Goal: Transaction & Acquisition: Book appointment/travel/reservation

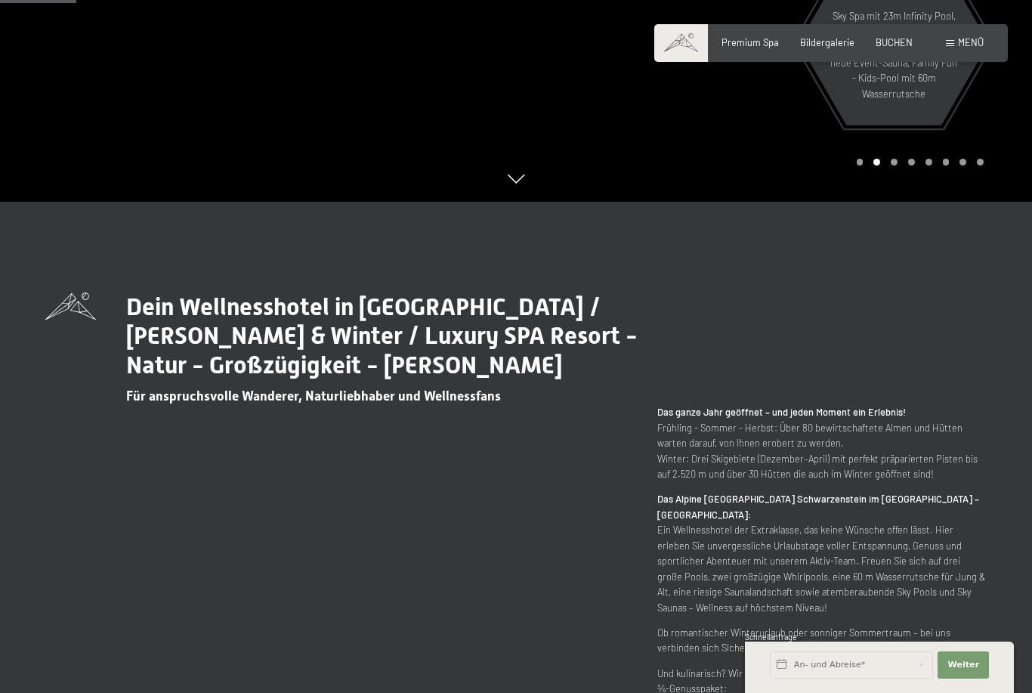
scroll to position [518, 0]
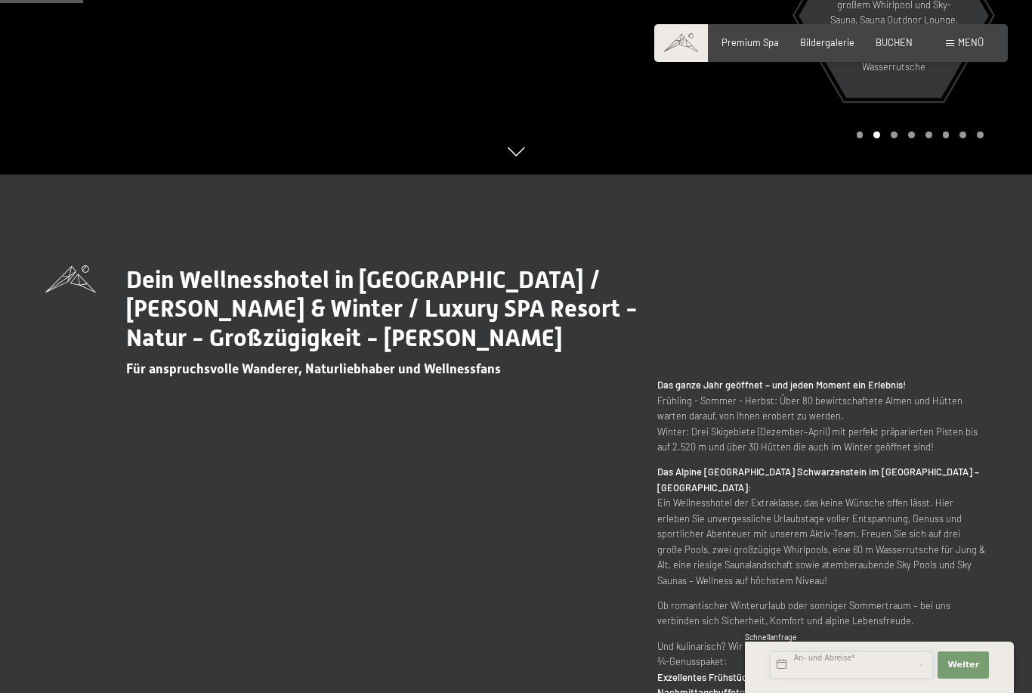
click at [847, 678] on input "text" at bounding box center [851, 664] width 163 height 27
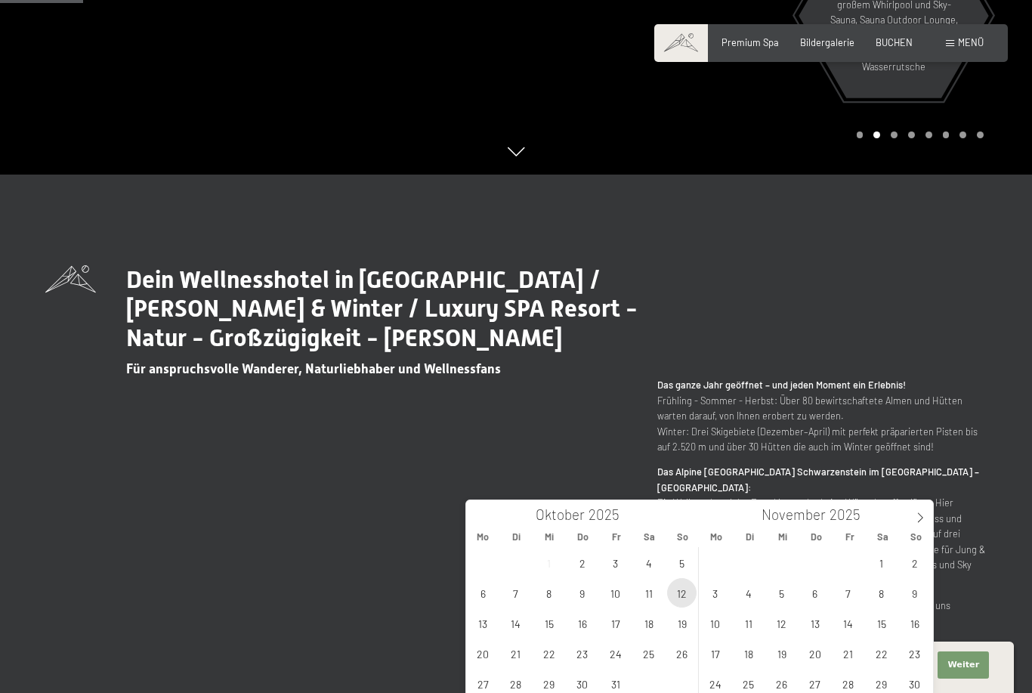
click at [682, 590] on span "12" at bounding box center [681, 592] width 29 height 29
click at [622, 618] on span "17" at bounding box center [615, 622] width 29 height 29
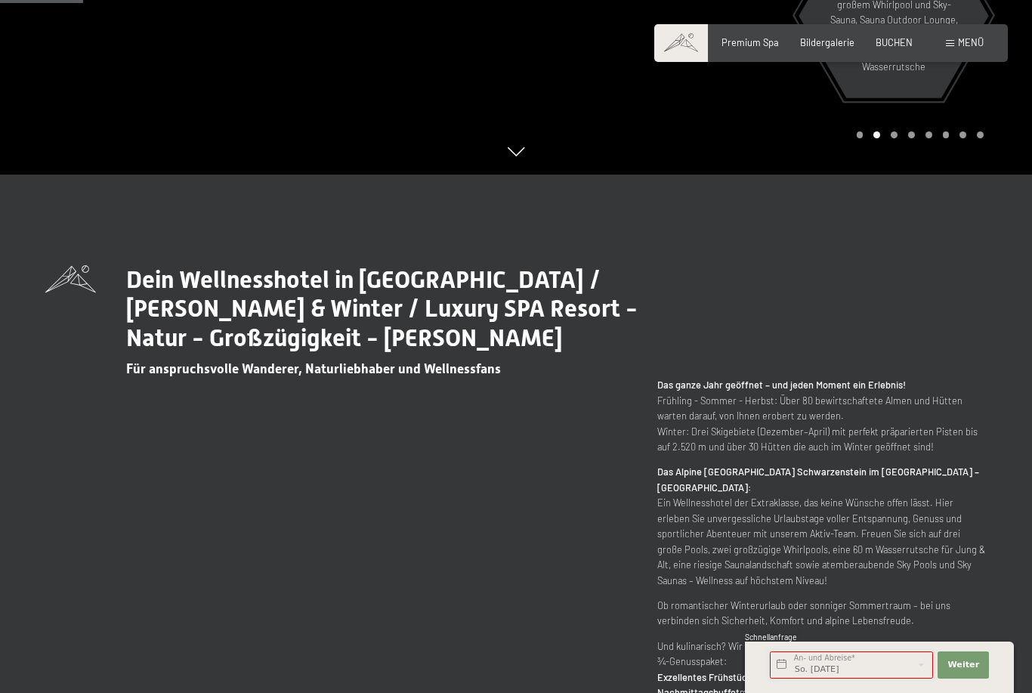
type input "So. 12.10.2025 - Fr. 17.10.2025"
click at [978, 678] on button "Weiter Adressfelder ausblenden" at bounding box center [962, 664] width 51 height 27
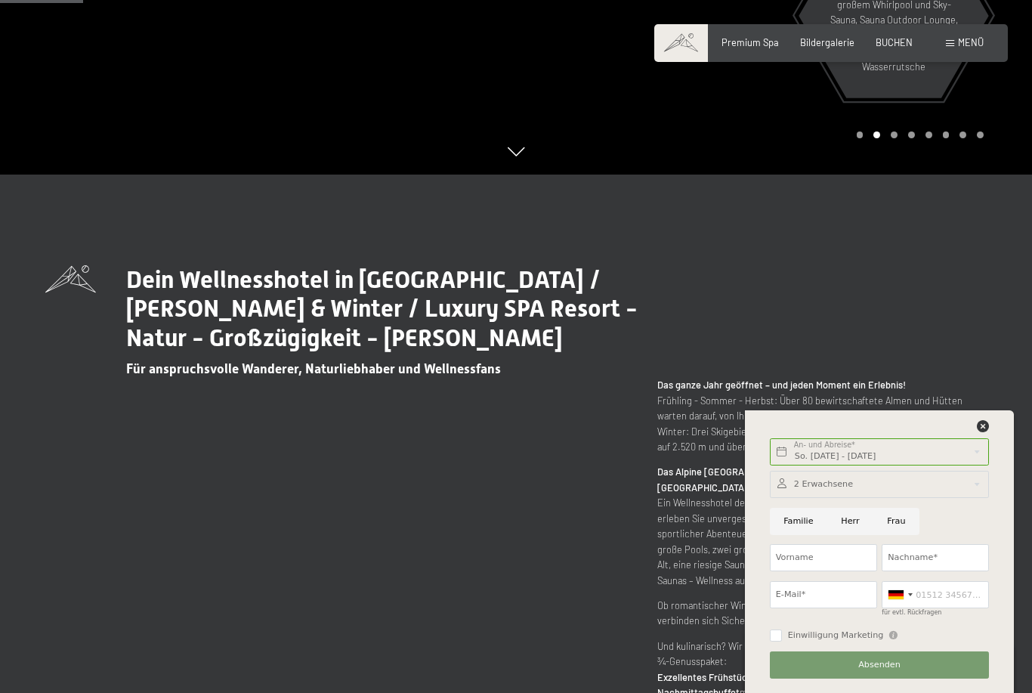
click at [925, 678] on button "Absenden" at bounding box center [879, 664] width 219 height 27
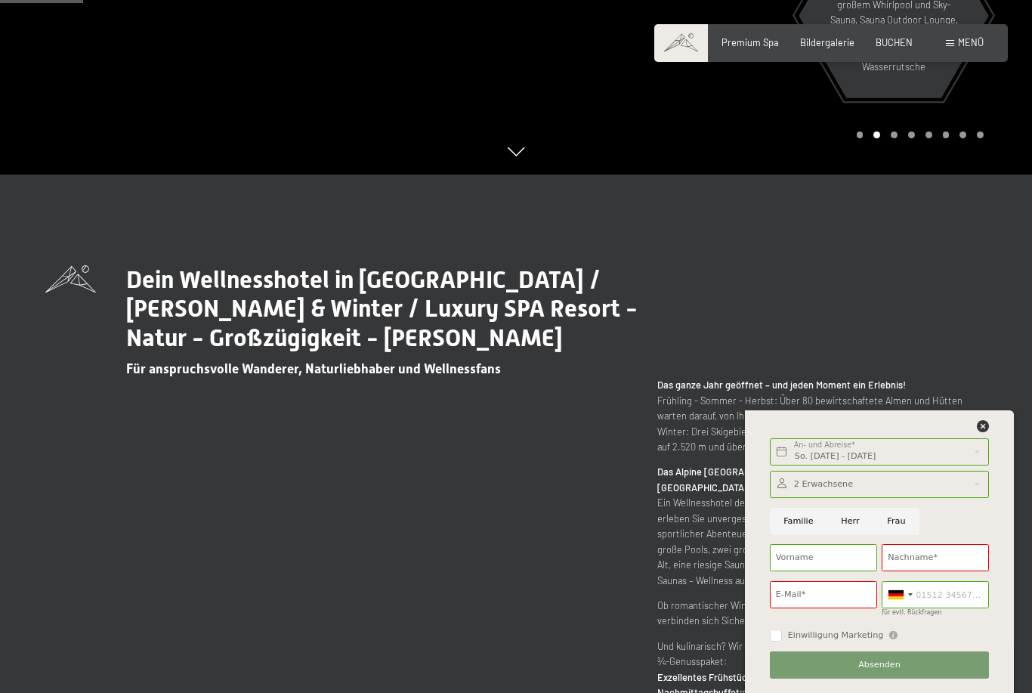
click at [922, 678] on button "Absenden" at bounding box center [879, 664] width 219 height 27
click at [918, 678] on button "Absenden" at bounding box center [879, 664] width 219 height 27
click at [992, 465] on div "So. 12.10.2025 - Fr. 17.10.2025 An- und Abreise* 5 Nächte Weiter Adressfelder a…" at bounding box center [879, 551] width 239 height 283
click at [988, 432] on icon at bounding box center [983, 426] width 12 height 12
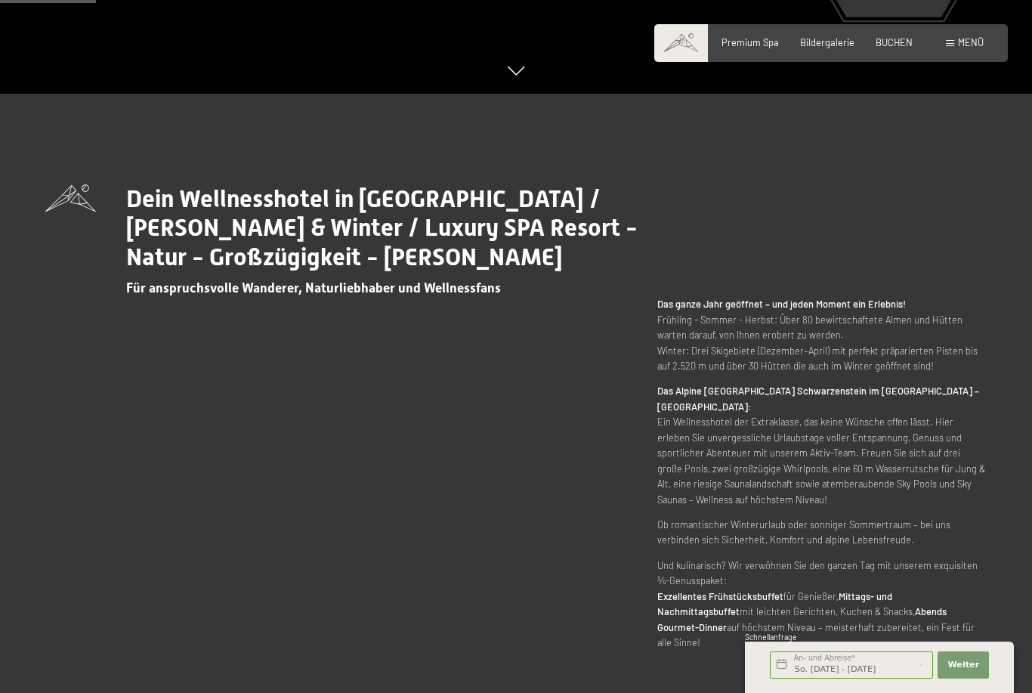
scroll to position [600, 0]
click at [906, 38] on span "BUCHEN" at bounding box center [893, 40] width 37 height 12
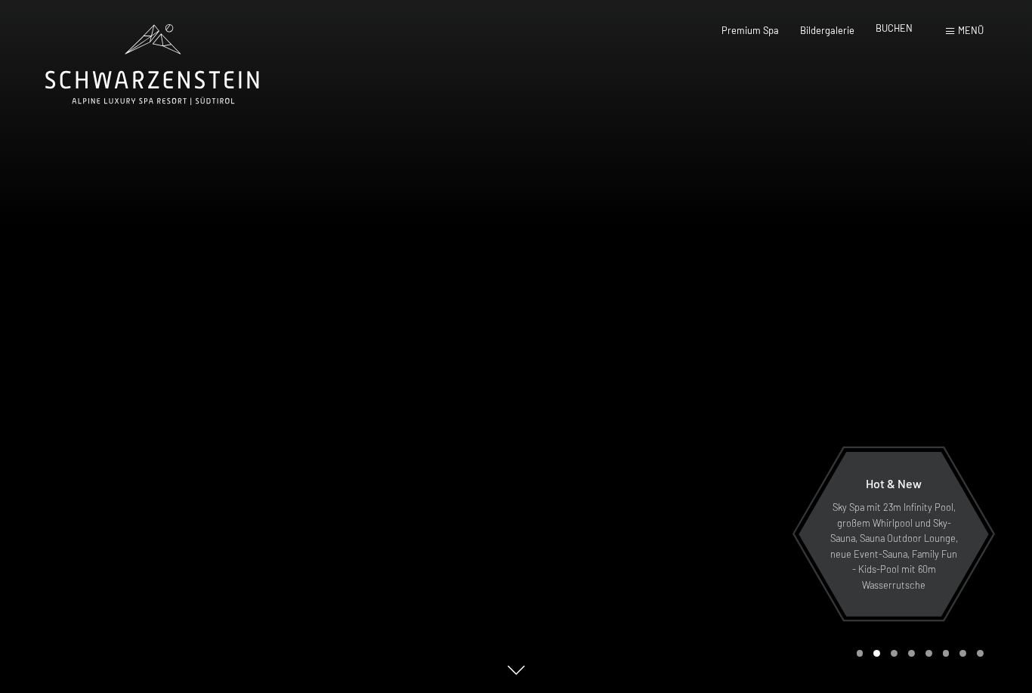
click at [884, 28] on span "BUCHEN" at bounding box center [893, 28] width 37 height 12
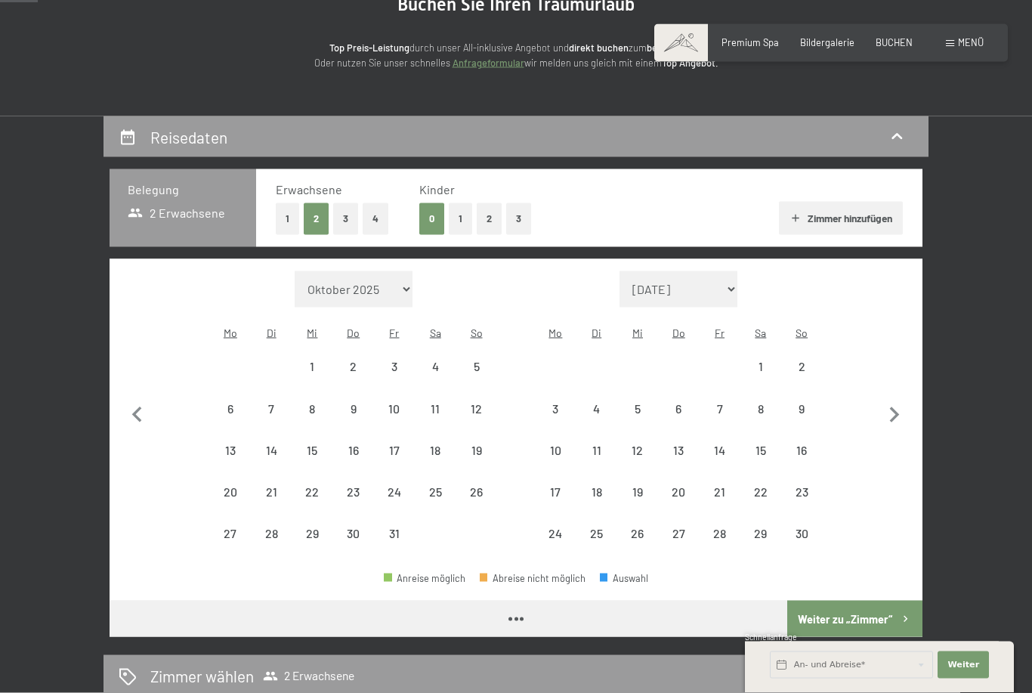
scroll to position [174, 0]
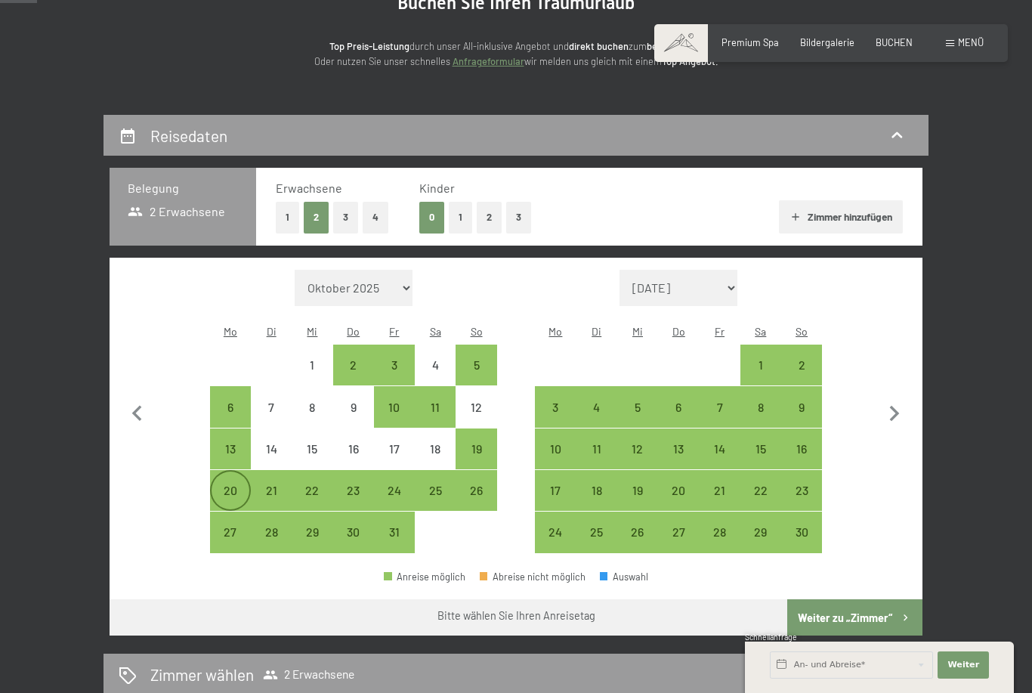
click at [232, 484] on div "20" at bounding box center [231, 503] width 38 height 38
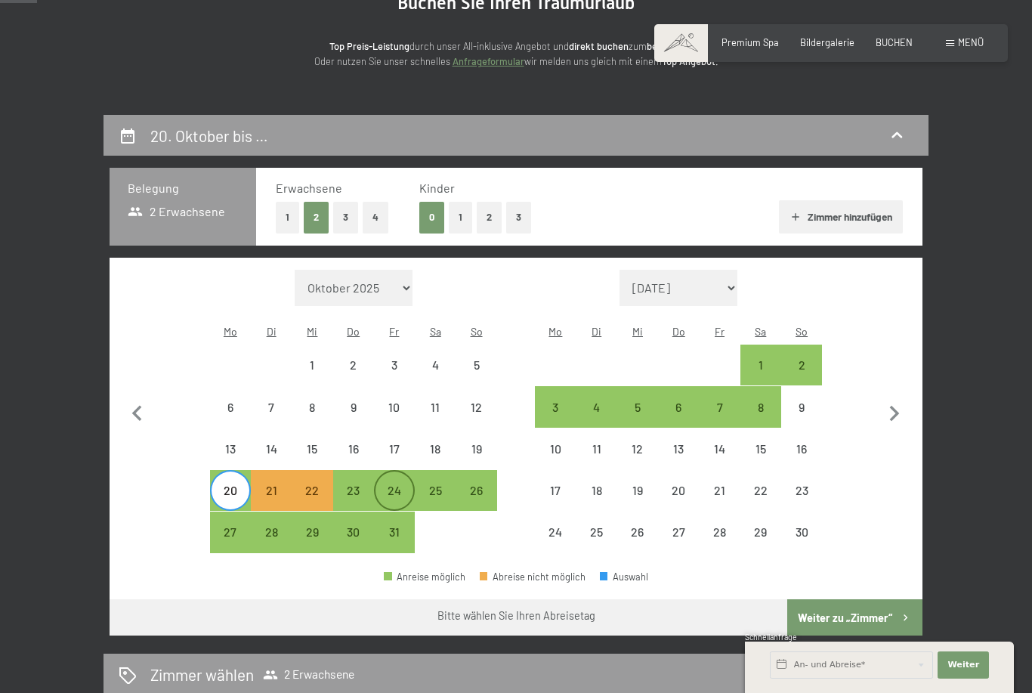
click at [400, 484] on div "24" at bounding box center [394, 503] width 38 height 38
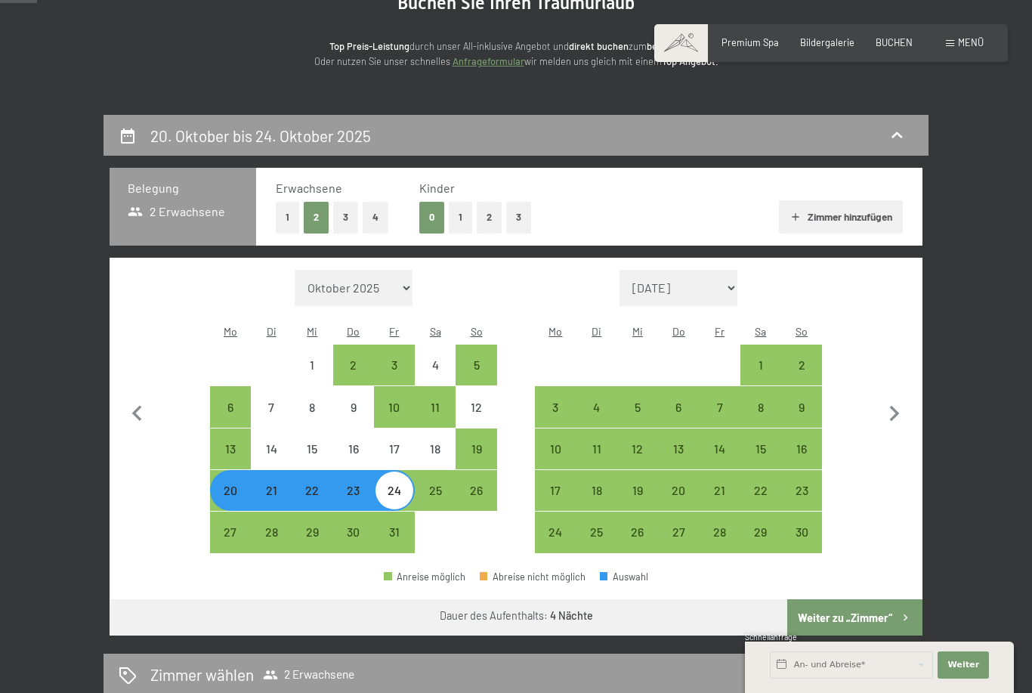
click at [845, 604] on button "Weiter zu „Zimmer“" at bounding box center [854, 617] width 135 height 36
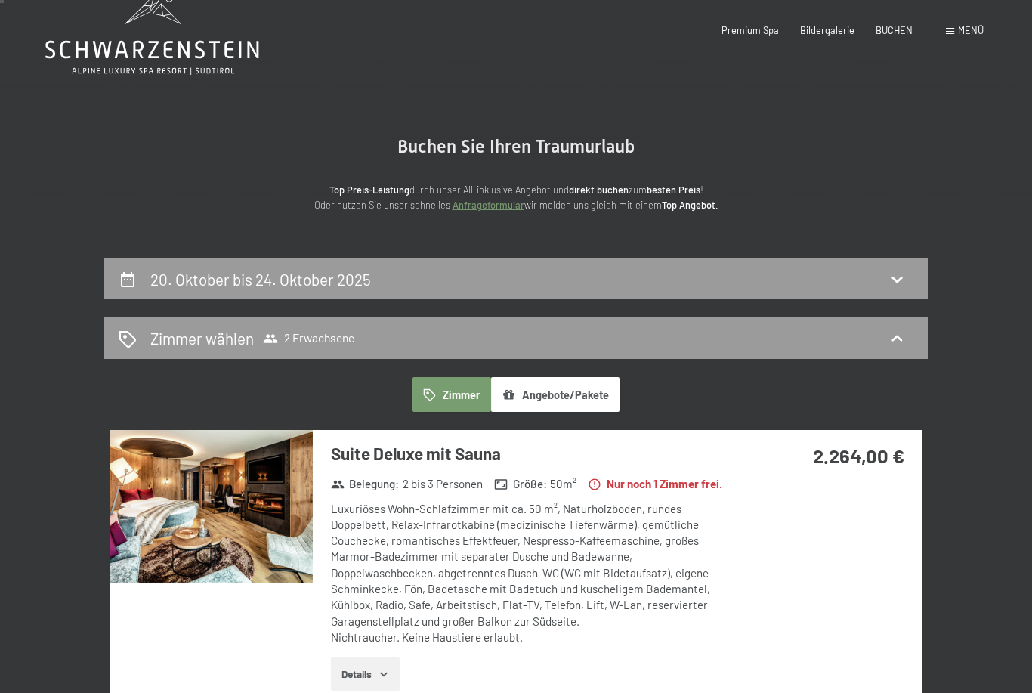
scroll to position [0, 0]
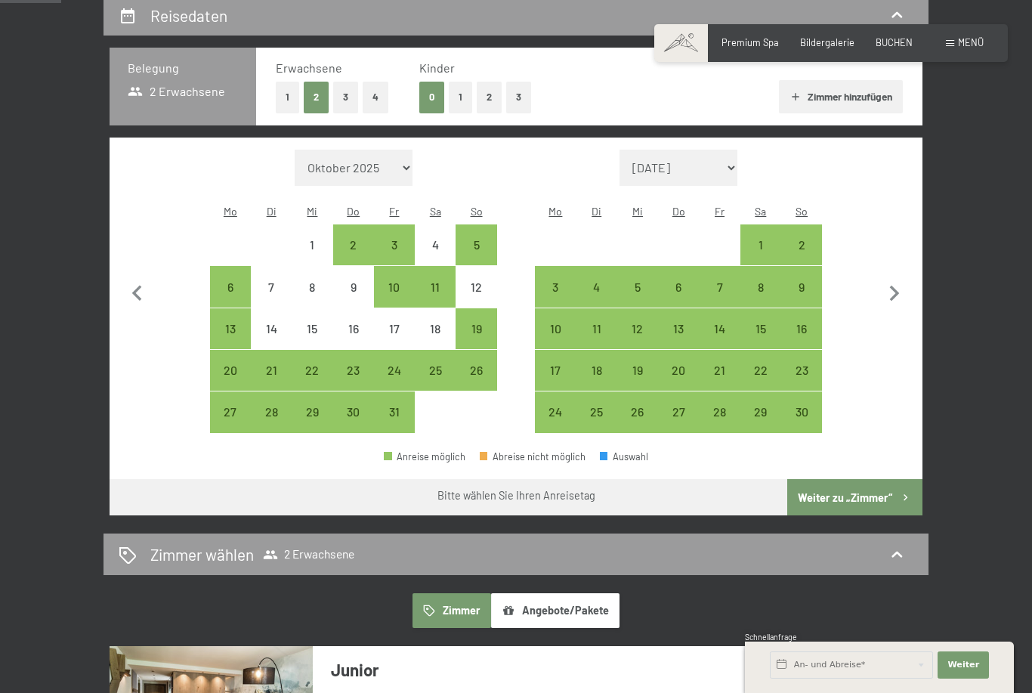
scroll to position [292, 0]
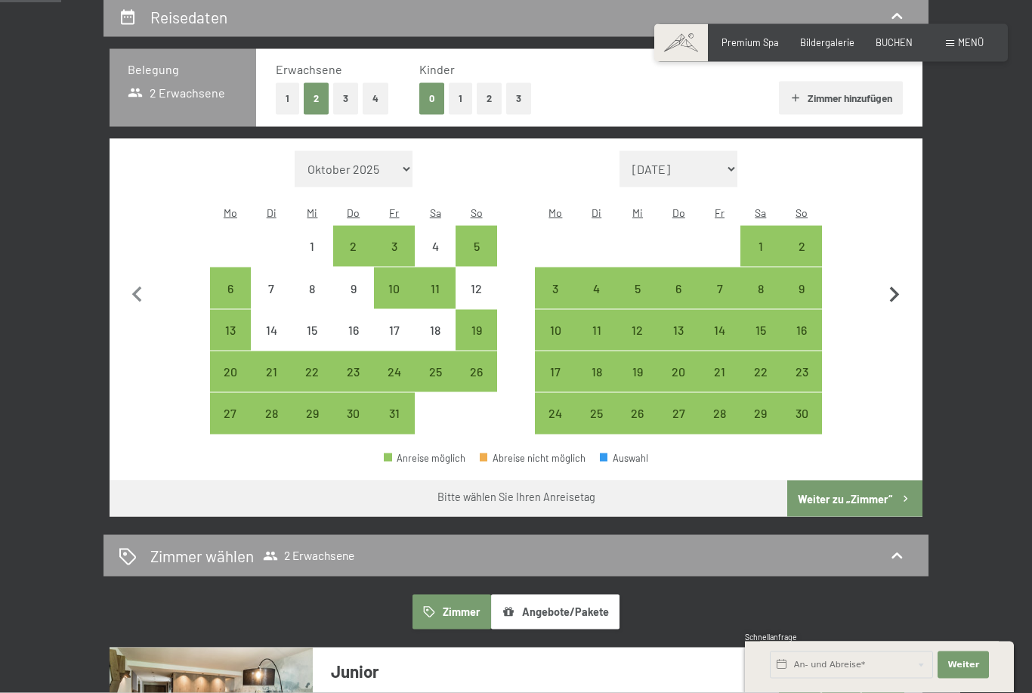
click at [901, 279] on icon "button" at bounding box center [895, 295] width 32 height 32
select select "[DATE]"
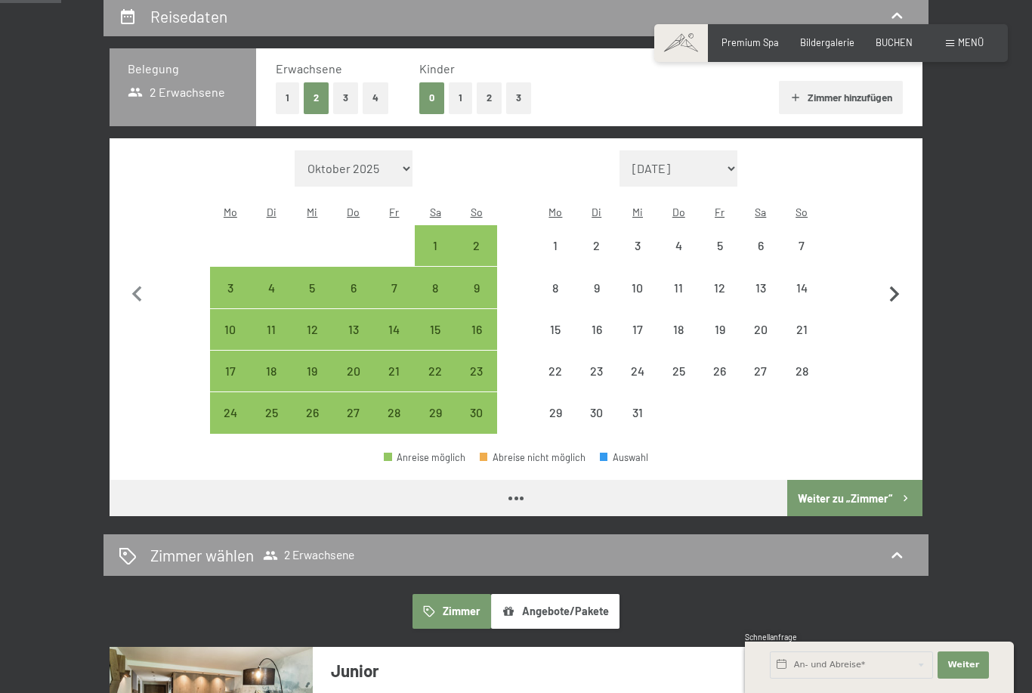
click at [891, 286] on icon "button" at bounding box center [895, 294] width 10 height 16
select select "[DATE]"
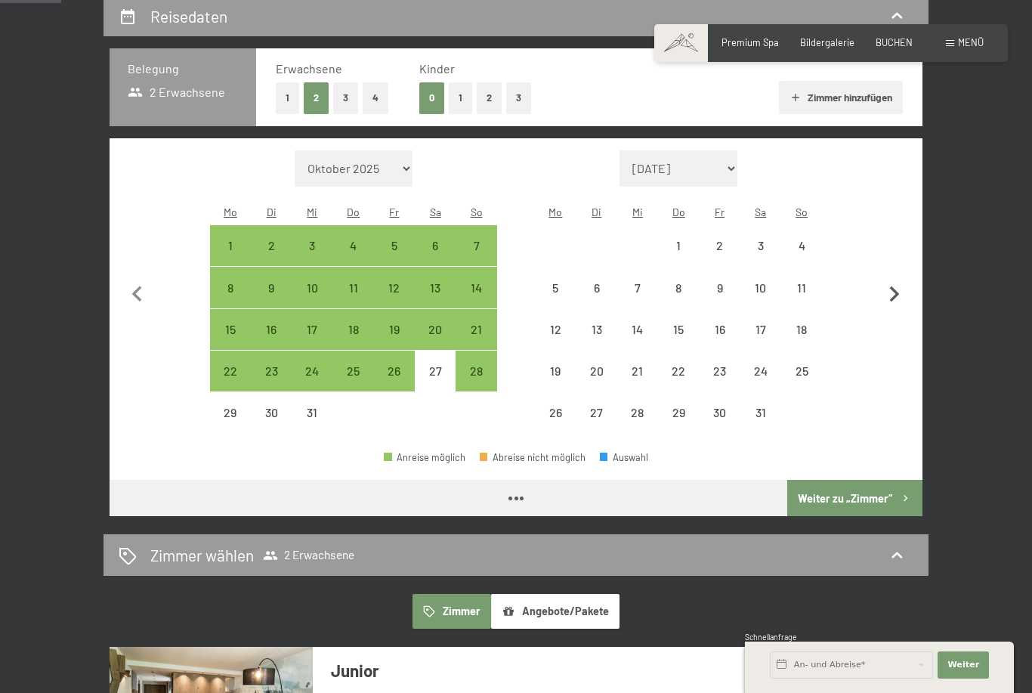
select select "[DATE]"
select select "2026-01-01"
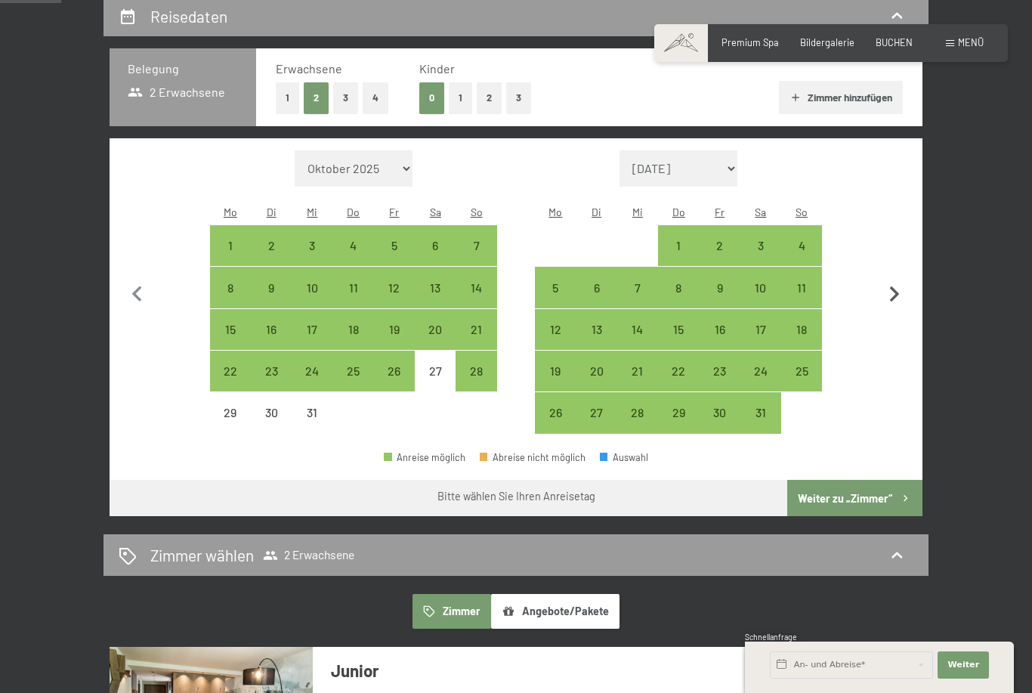
click at [886, 279] on icon "button" at bounding box center [895, 295] width 32 height 32
select select "2026-01-01"
select select "2026-02-01"
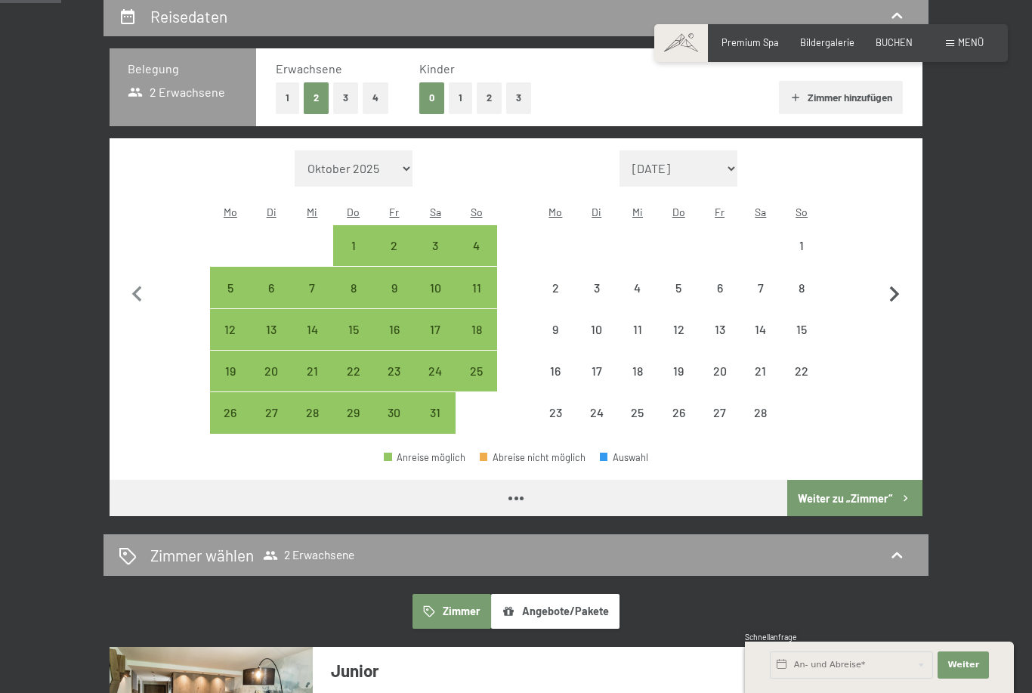
select select "2026-01-01"
select select "2026-02-01"
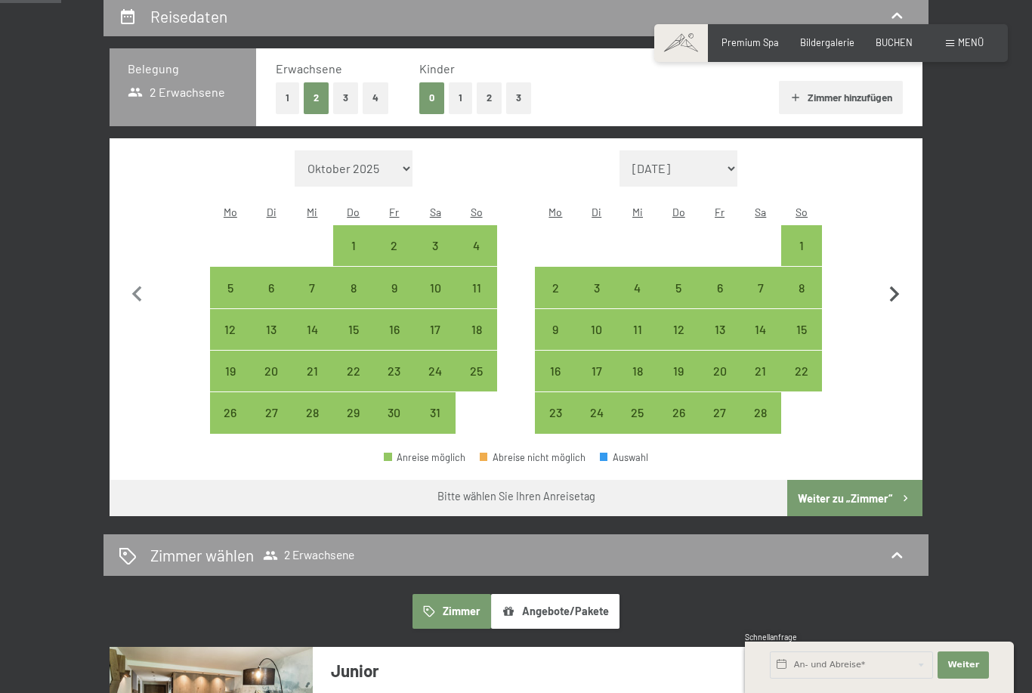
click at [906, 286] on icon "button" at bounding box center [895, 295] width 32 height 32
select select "2026-02-01"
select select "2026-03-01"
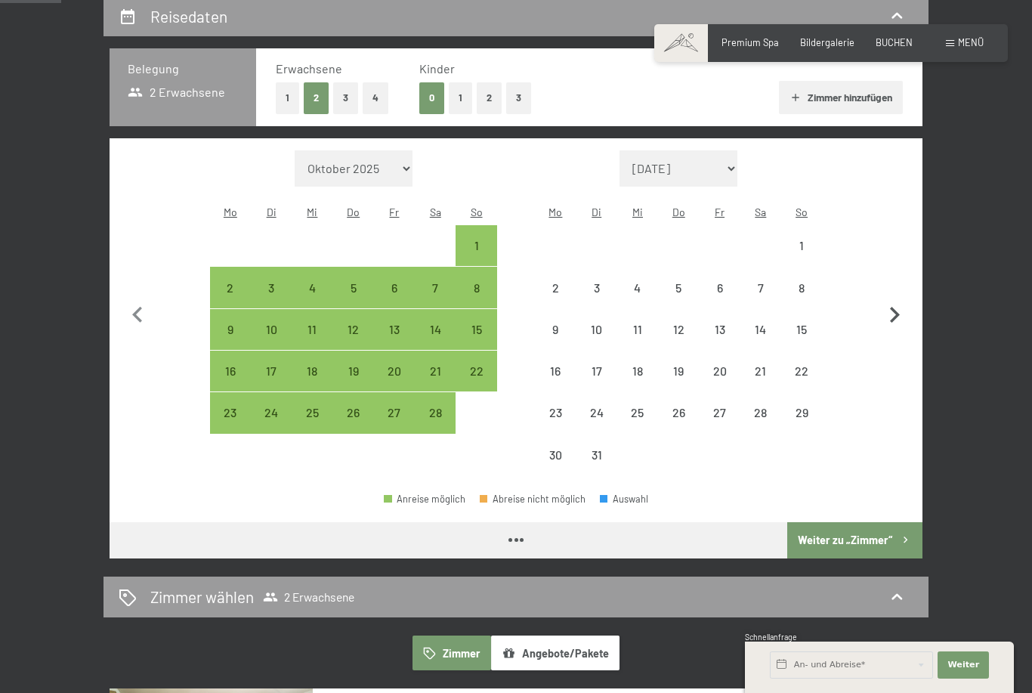
select select "2026-02-01"
select select "2026-03-01"
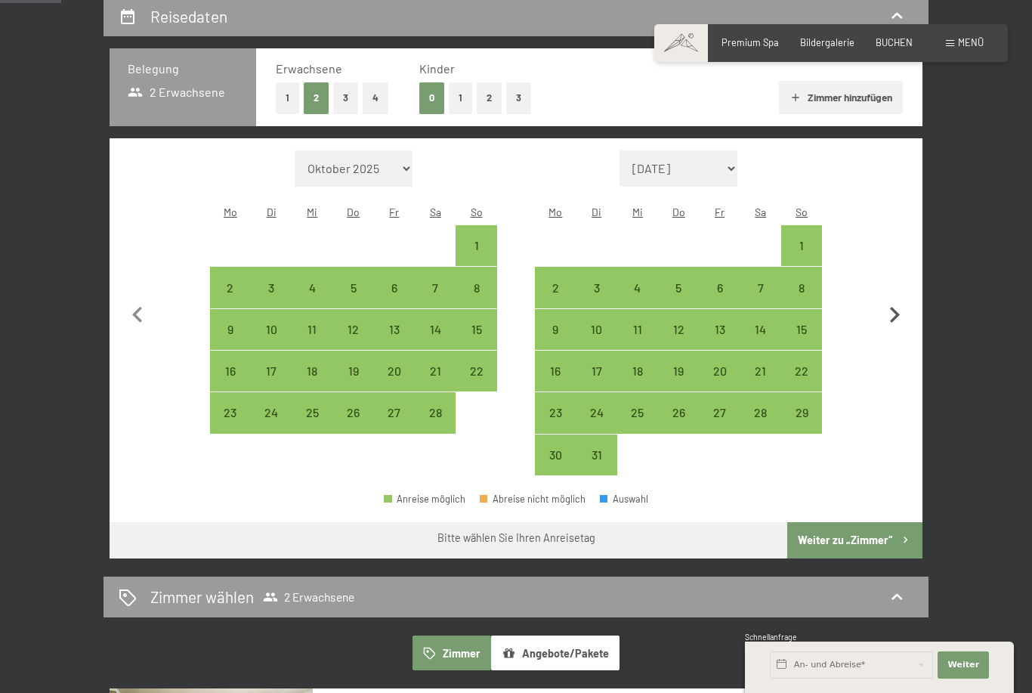
click at [895, 307] on icon "button" at bounding box center [895, 315] width 10 height 16
select select "2026-03-01"
select select "2026-04-01"
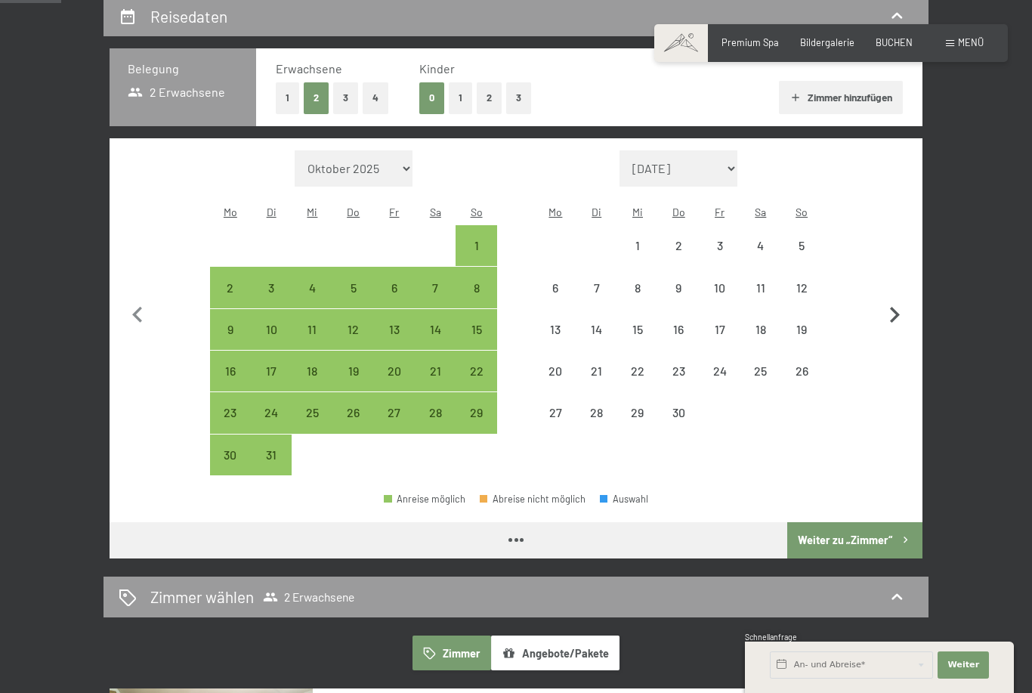
select select "2026-03-01"
select select "2026-04-01"
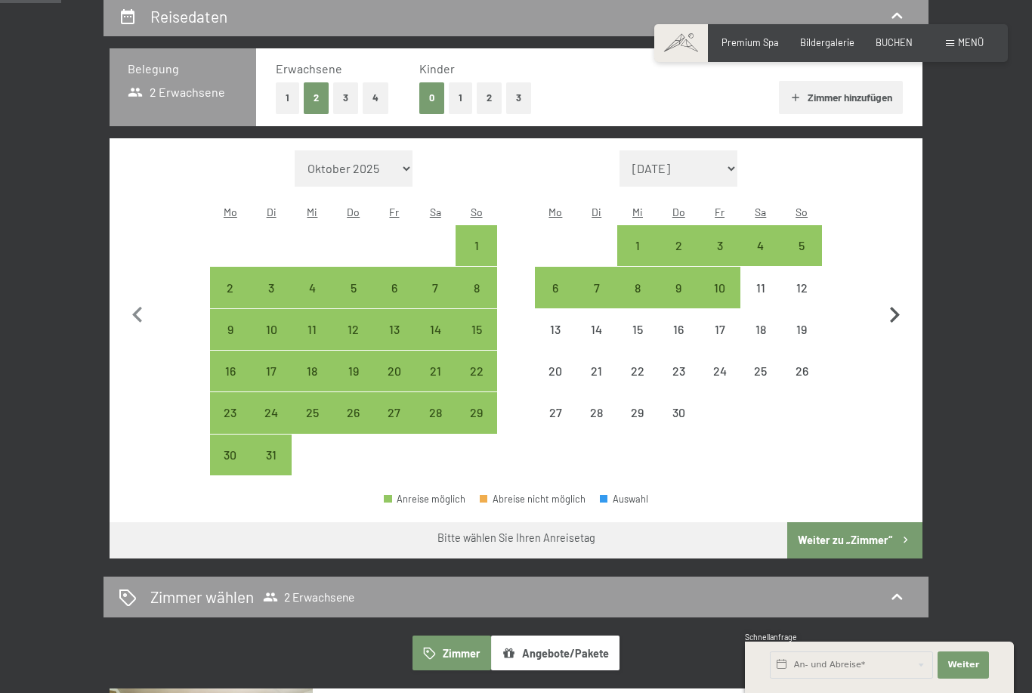
click at [885, 299] on icon "button" at bounding box center [895, 315] width 32 height 32
select select "2026-04-01"
select select "2026-05-01"
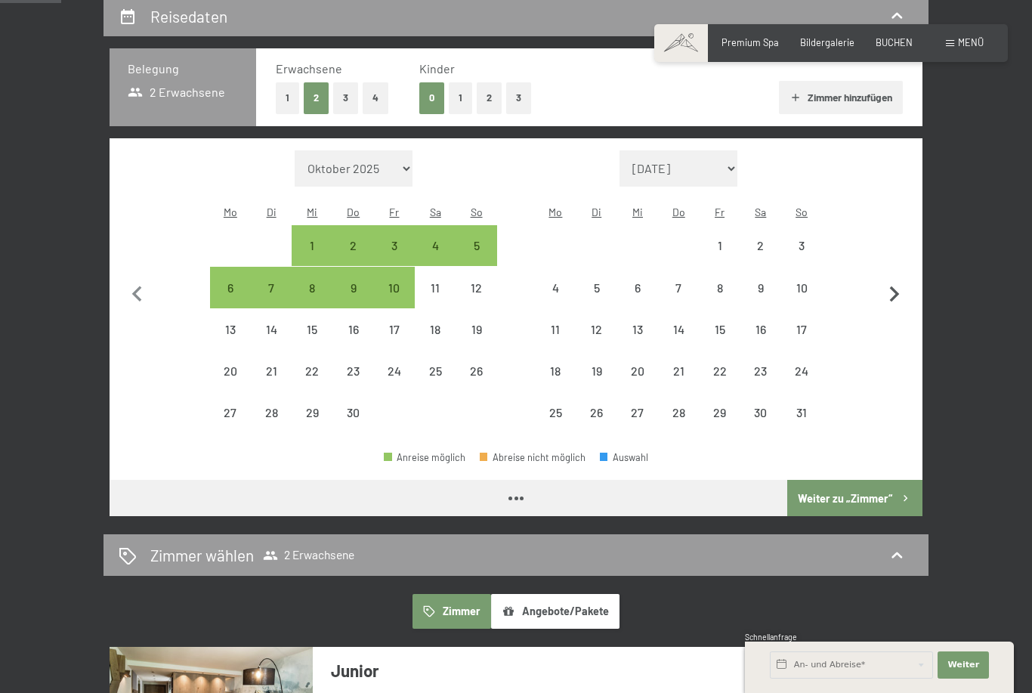
select select "2026-04-01"
select select "2026-05-01"
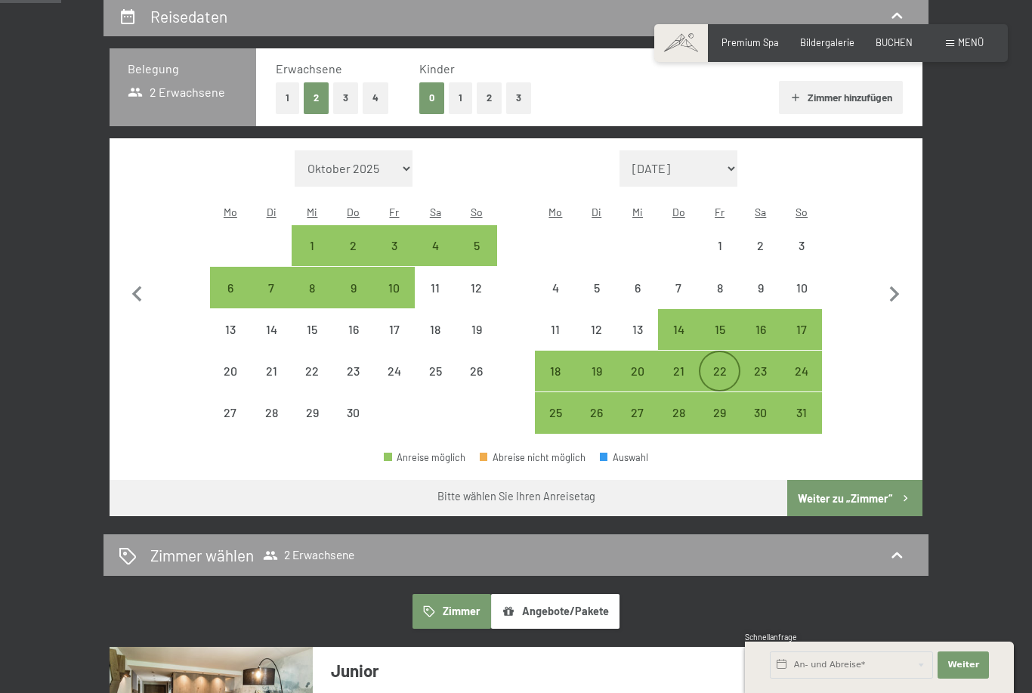
click at [723, 365] on div "22" at bounding box center [719, 384] width 38 height 38
select select "2026-04-01"
select select "2026-05-01"
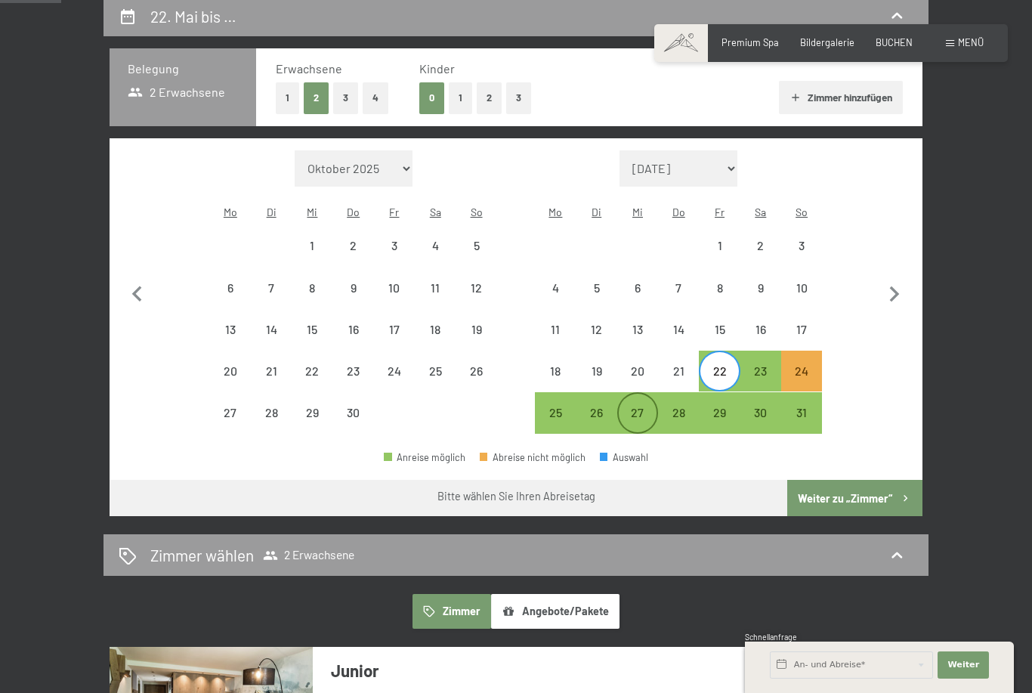
click at [646, 394] on div "27" at bounding box center [638, 413] width 38 height 38
select select "2026-04-01"
select select "2026-05-01"
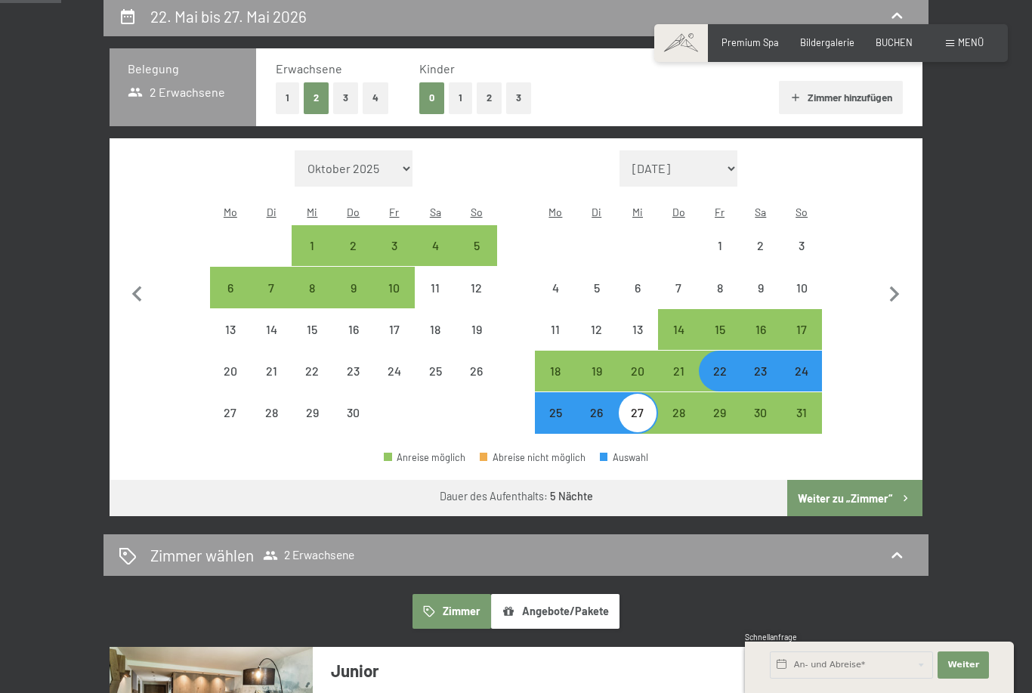
click at [857, 480] on button "Weiter zu „Zimmer“" at bounding box center [854, 498] width 135 height 36
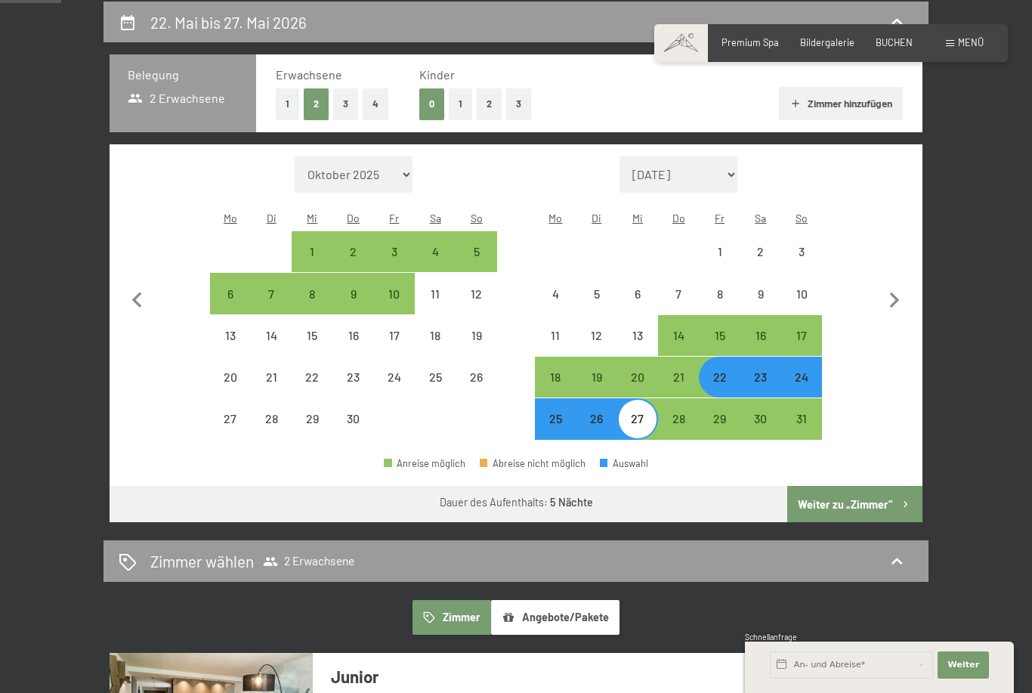
select select "2026-04-01"
select select "2026-05-01"
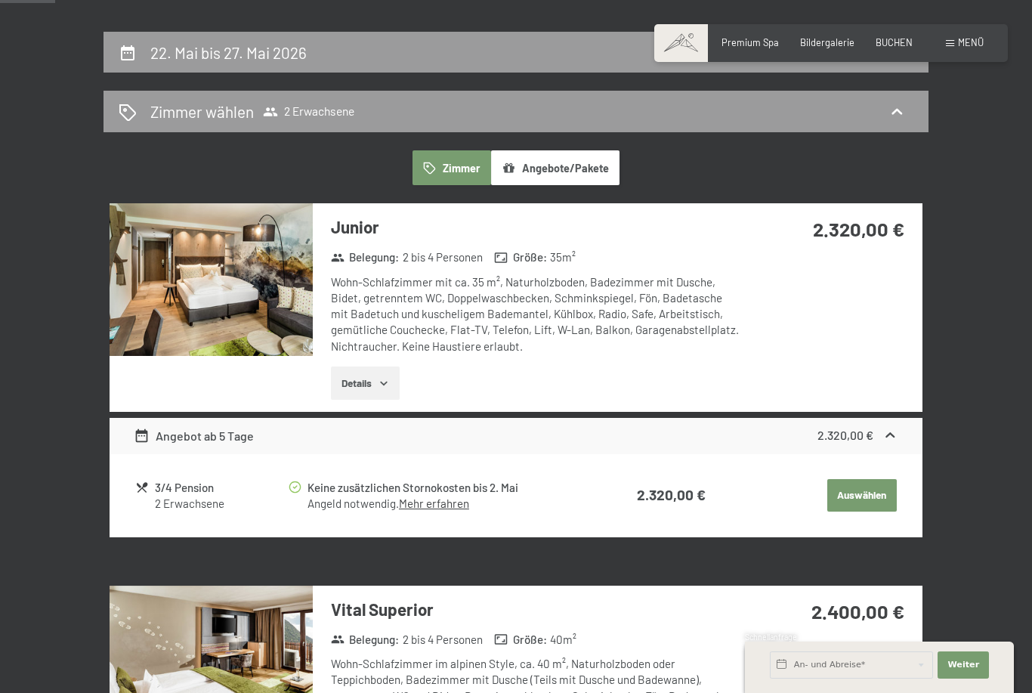
scroll to position [259, 0]
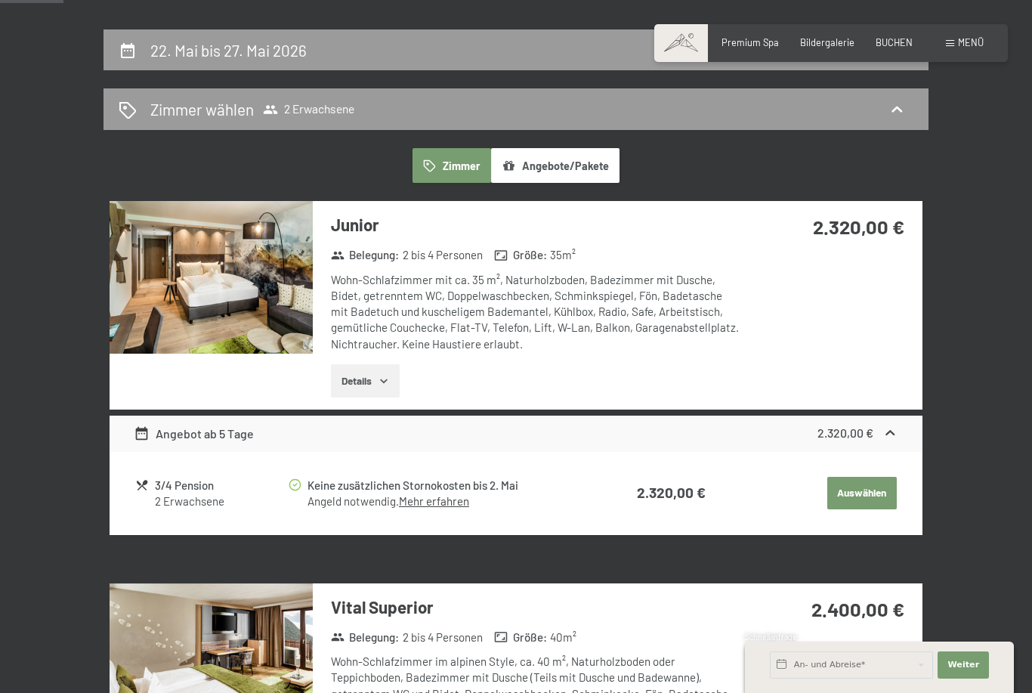
click at [973, 37] on span "Menü" at bounding box center [971, 42] width 26 height 12
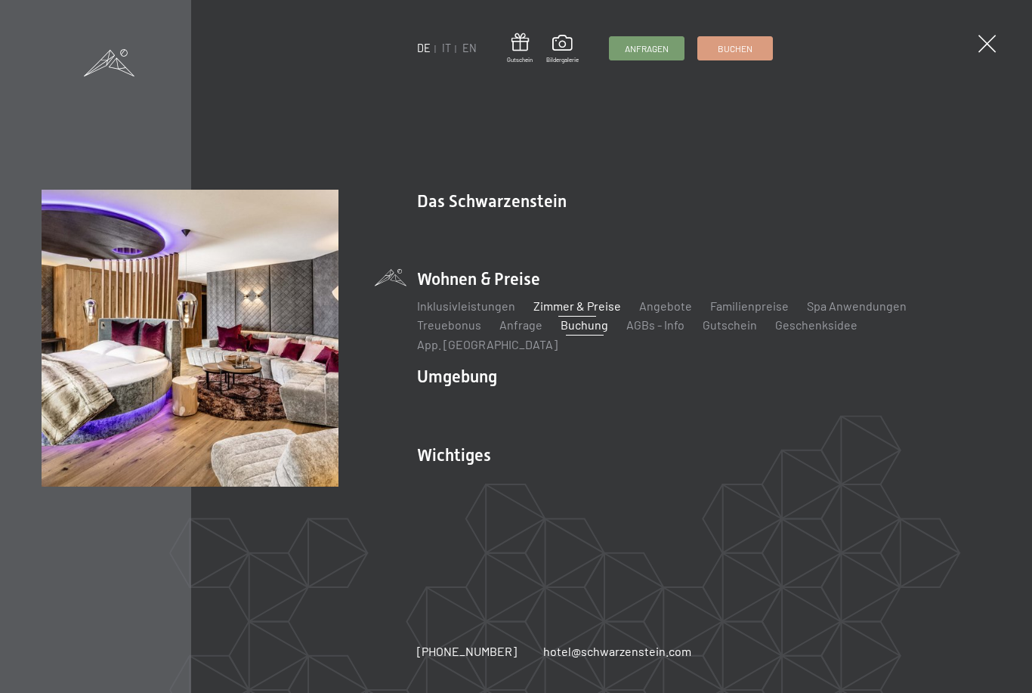
click at [582, 313] on link "Zimmer & Preise" at bounding box center [577, 305] width 88 height 14
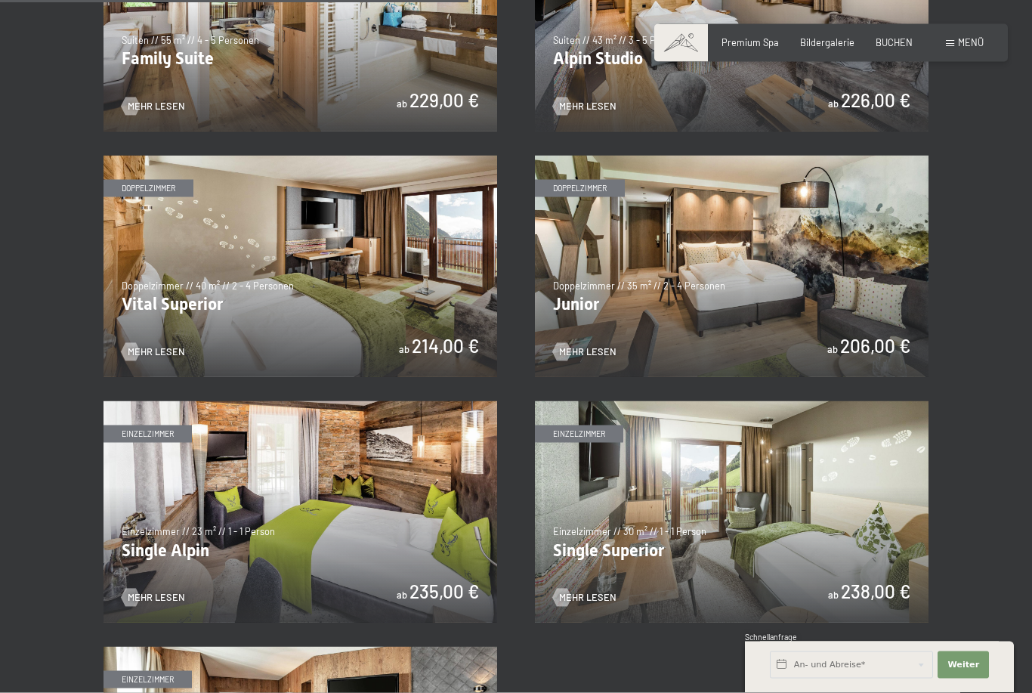
scroll to position [1632, 0]
click at [535, 320] on img at bounding box center [338, 265] width 394 height 221
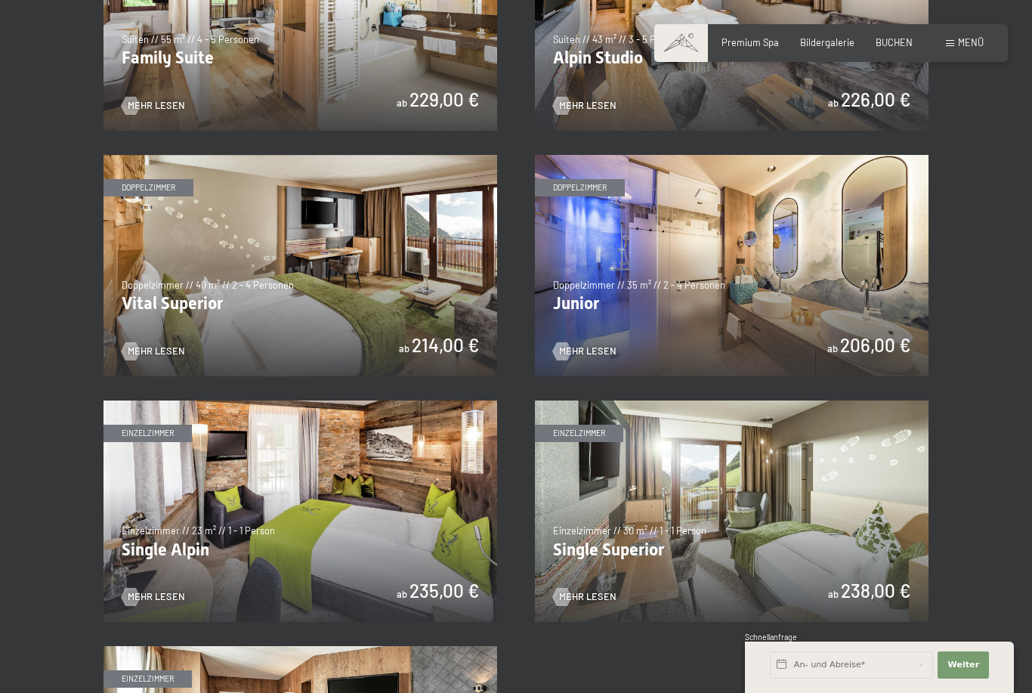
scroll to position [0, 0]
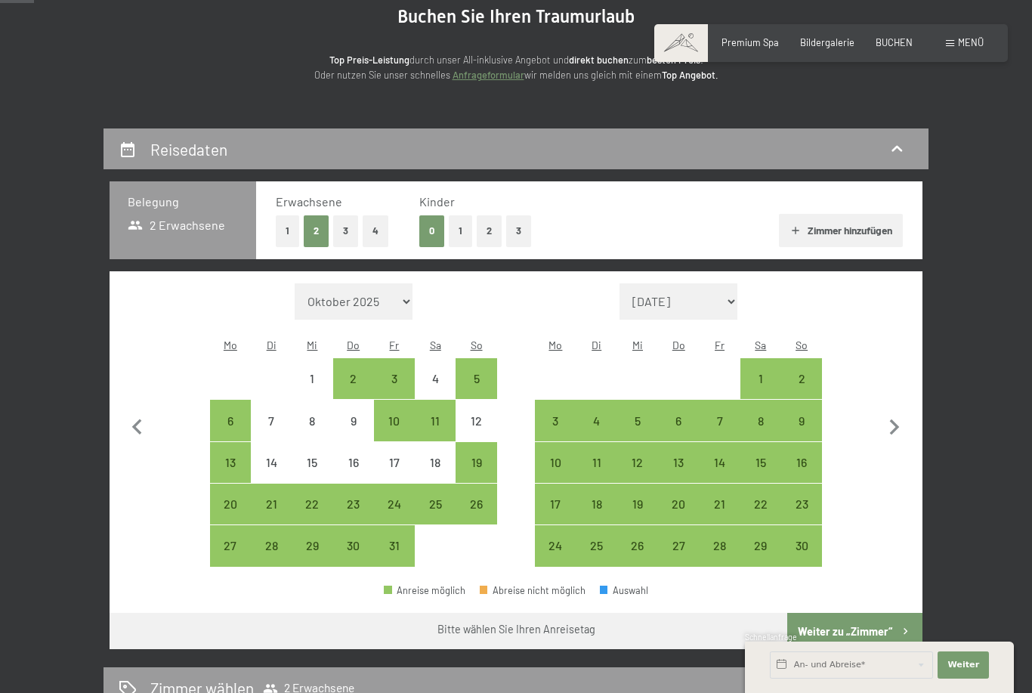
scroll to position [162, 0]
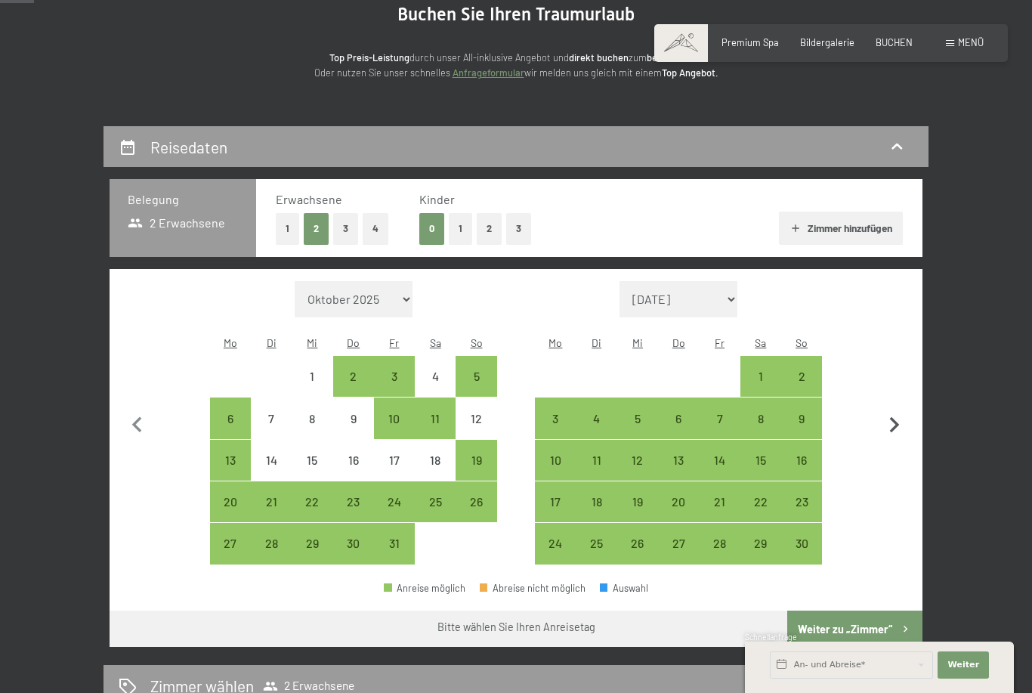
click at [888, 409] on icon "button" at bounding box center [895, 425] width 32 height 32
select select "[DATE]"
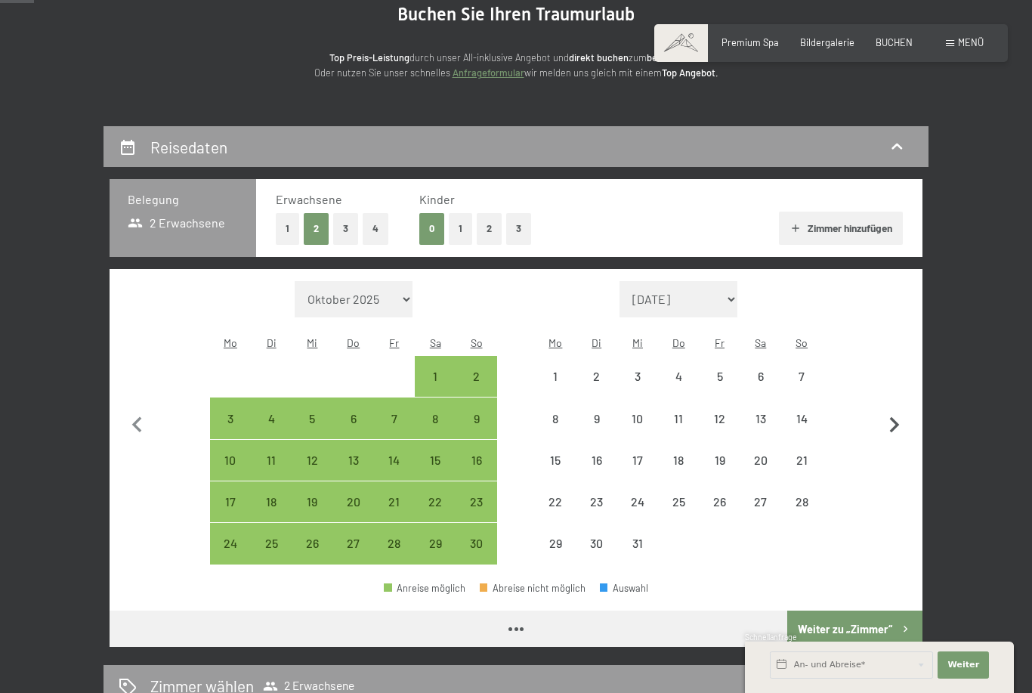
click at [888, 409] on icon "button" at bounding box center [895, 425] width 32 height 32
select select "[DATE]"
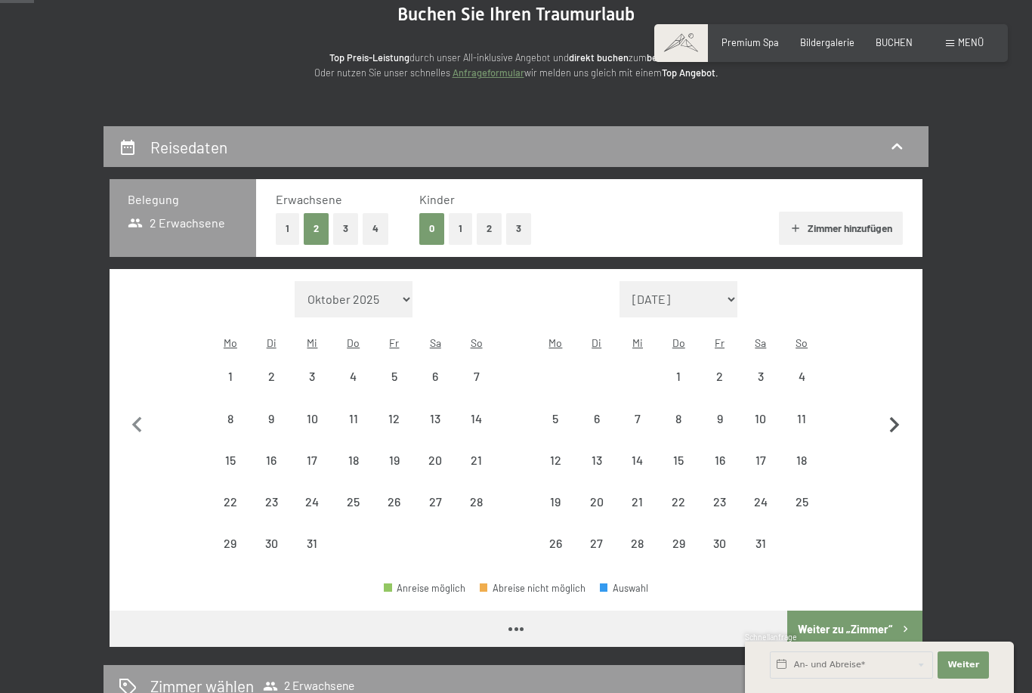
click at [904, 409] on icon "button" at bounding box center [895, 425] width 32 height 32
select select "[DATE]"
click at [893, 393] on button "button" at bounding box center [895, 423] width 32 height 284
select select "[DATE]"
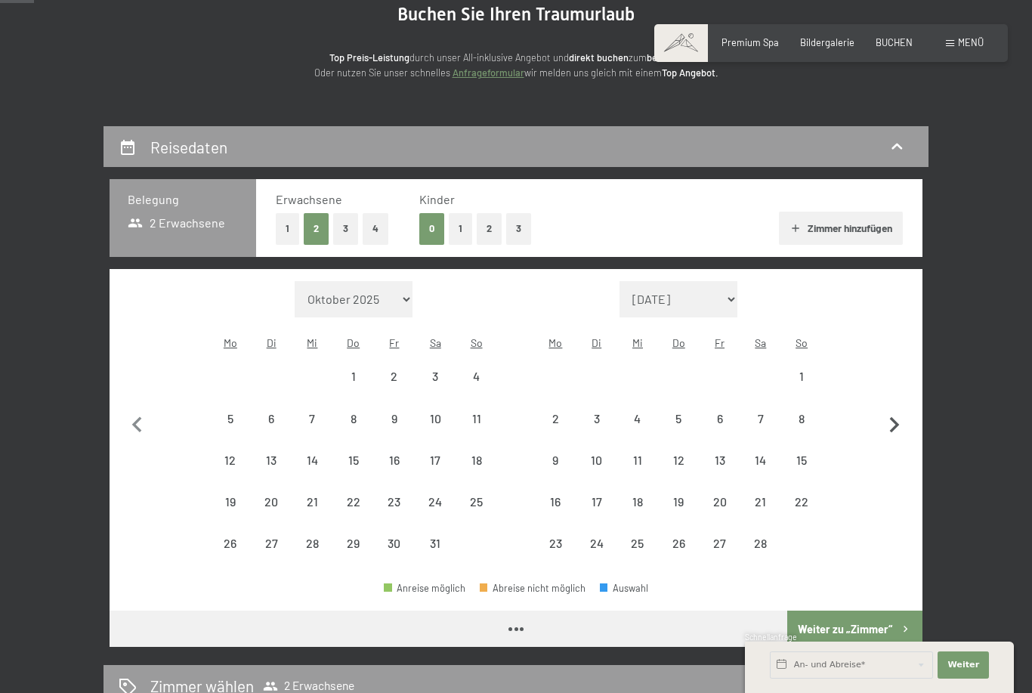
select select "[DATE]"
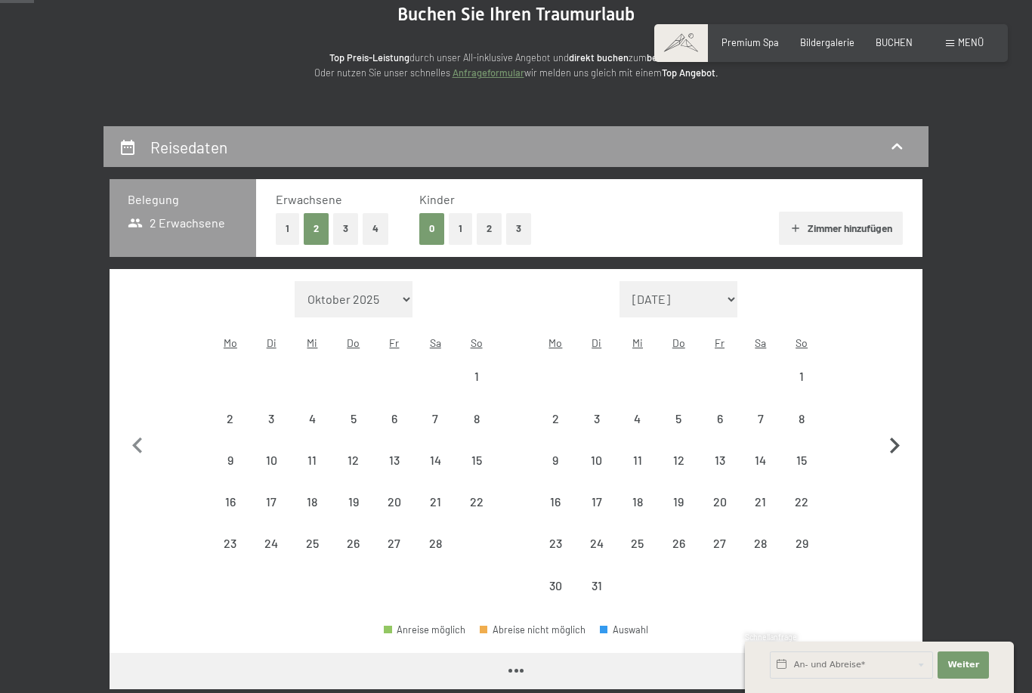
select select "[DATE]"
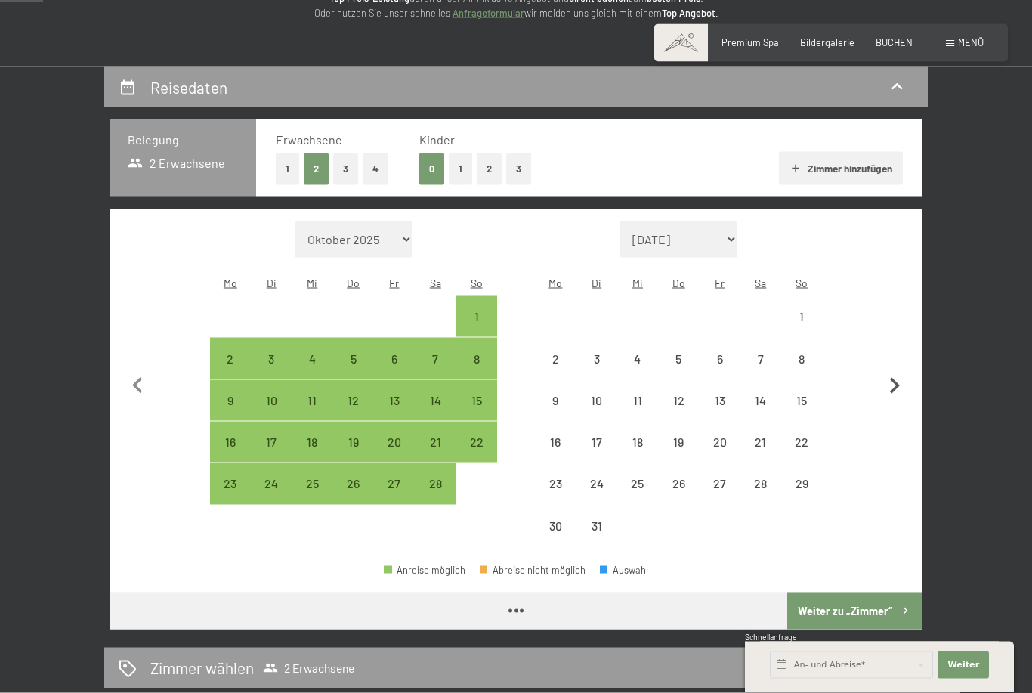
select select "[DATE]"
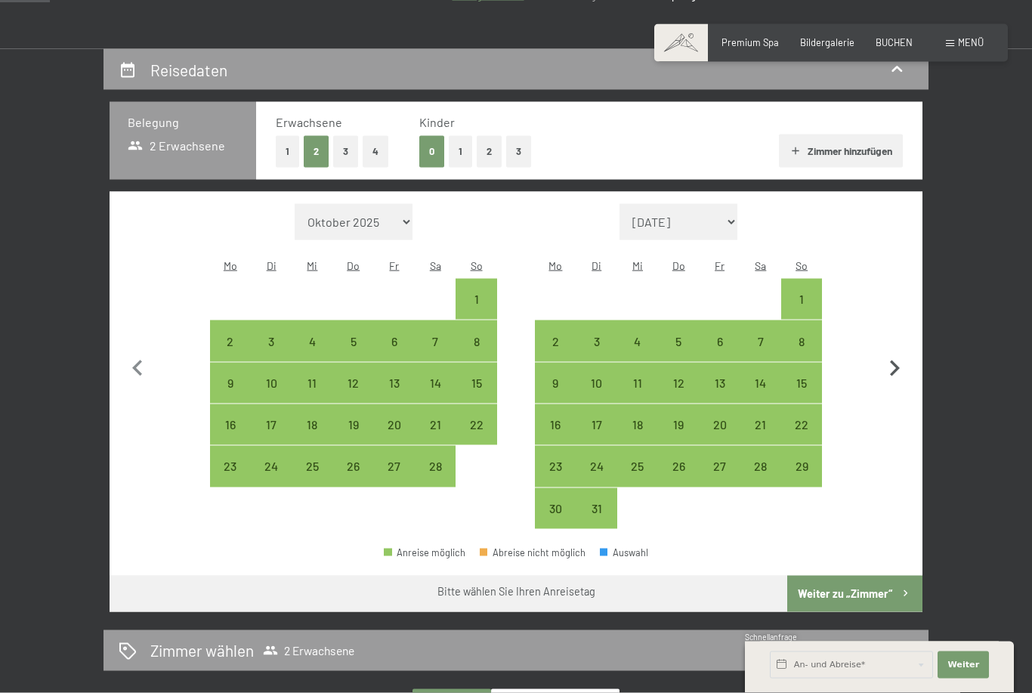
click at [899, 360] on icon "button" at bounding box center [895, 369] width 32 height 32
select select "[DATE]"
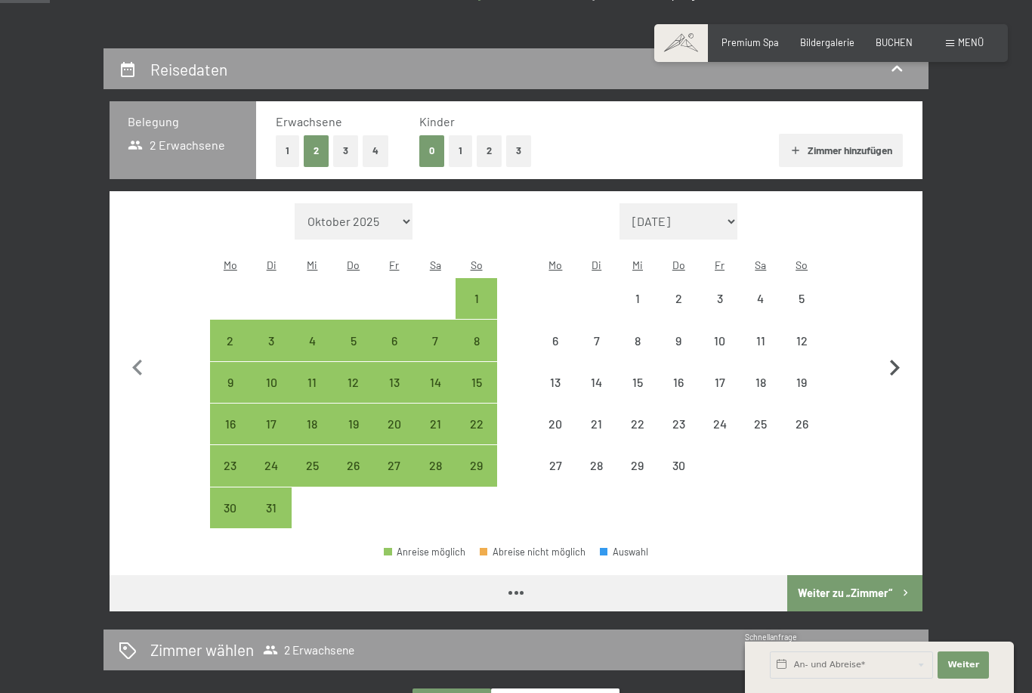
select select "2026-03-01"
select select "2026-04-01"
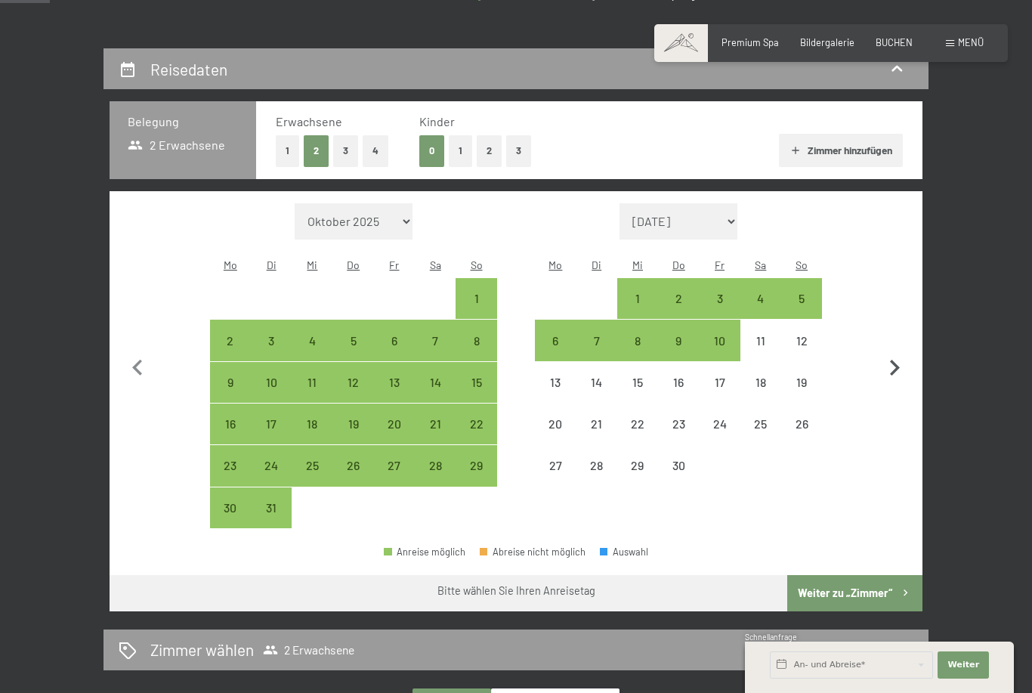
click at [894, 360] on icon "button" at bounding box center [895, 368] width 32 height 32
select select "2026-04-01"
select select "2026-05-01"
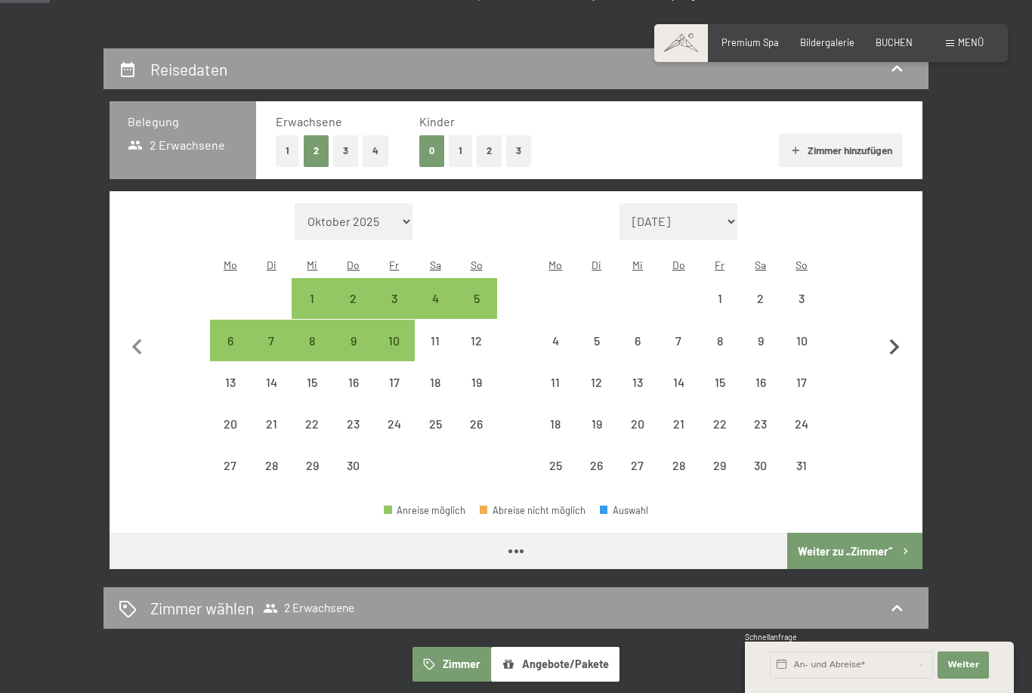
select select "2026-04-01"
select select "2026-05-01"
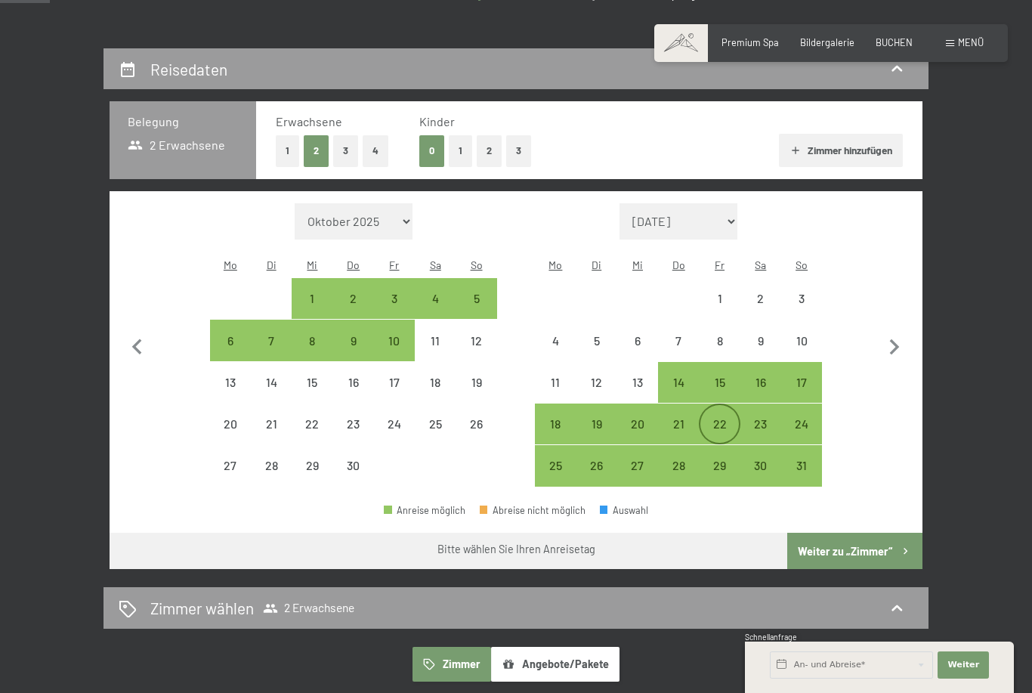
click at [720, 418] on div "22" at bounding box center [719, 437] width 38 height 38
select select "2026-04-01"
select select "2026-05-01"
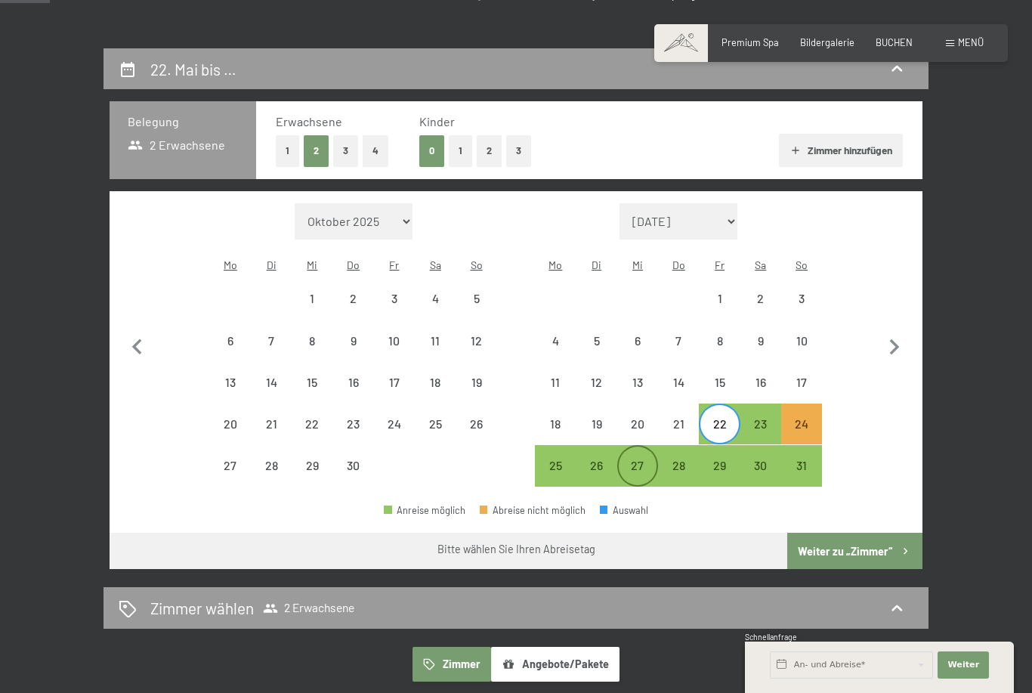
click at [636, 459] on div "27" at bounding box center [638, 478] width 38 height 38
select select "2026-04-01"
select select "2026-05-01"
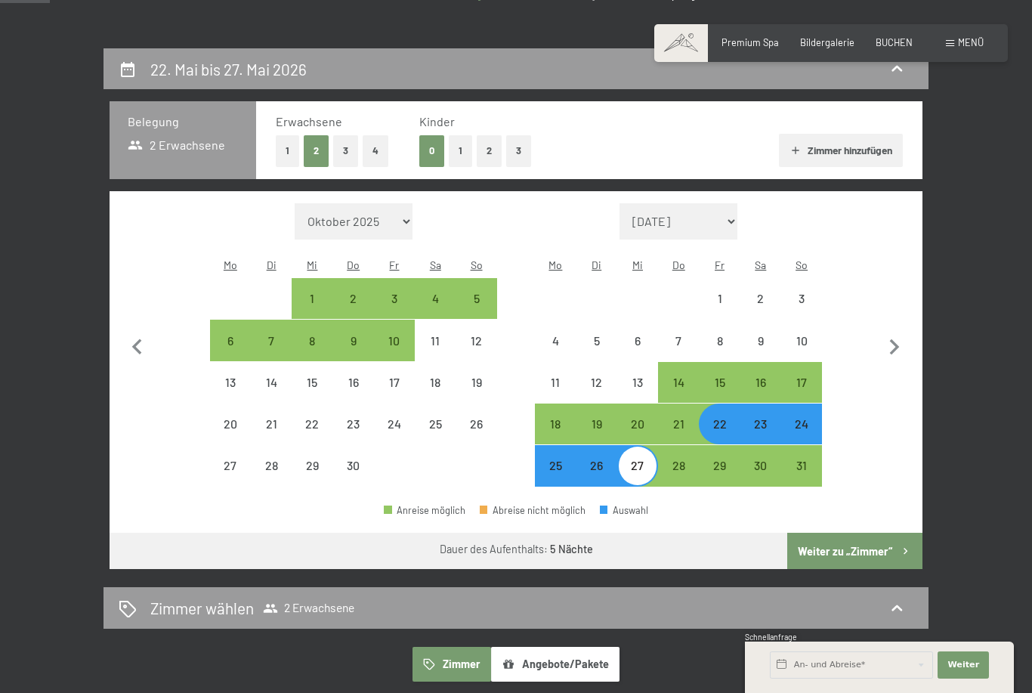
click at [863, 533] on button "Weiter zu „Zimmer“" at bounding box center [854, 551] width 135 height 36
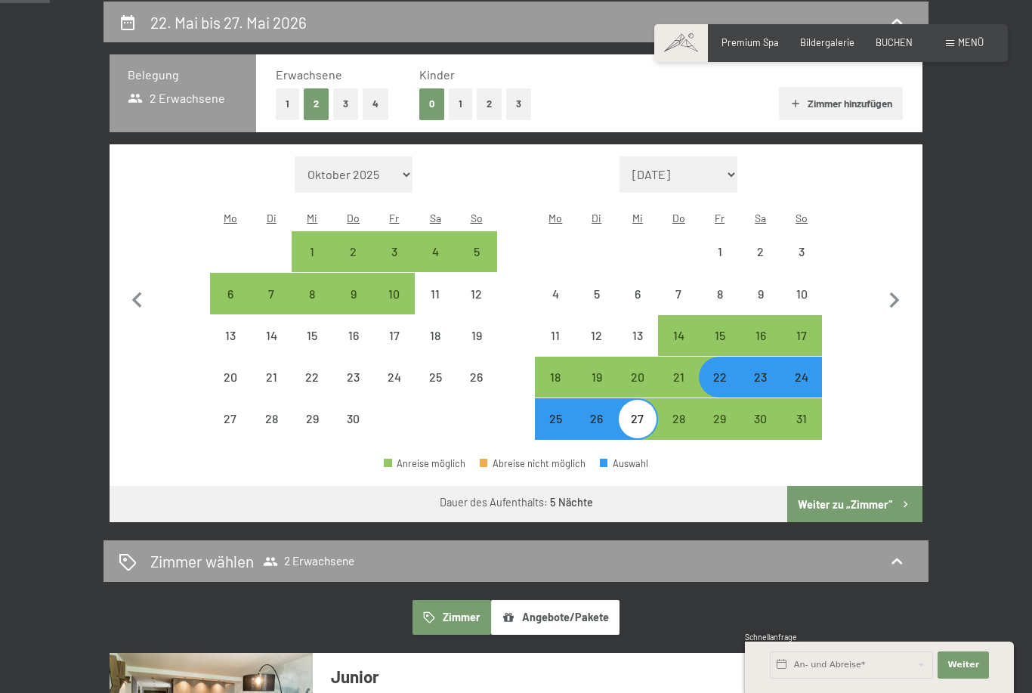
select select "2026-04-01"
select select "2026-05-01"
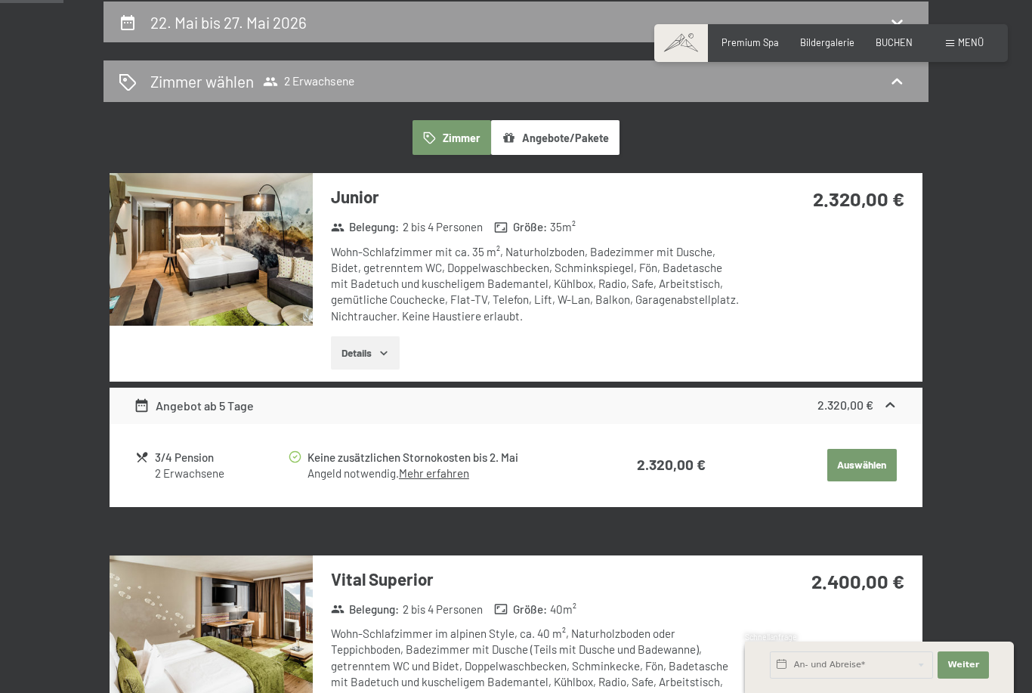
click at [857, 450] on button "Auswählen" at bounding box center [861, 465] width 69 height 33
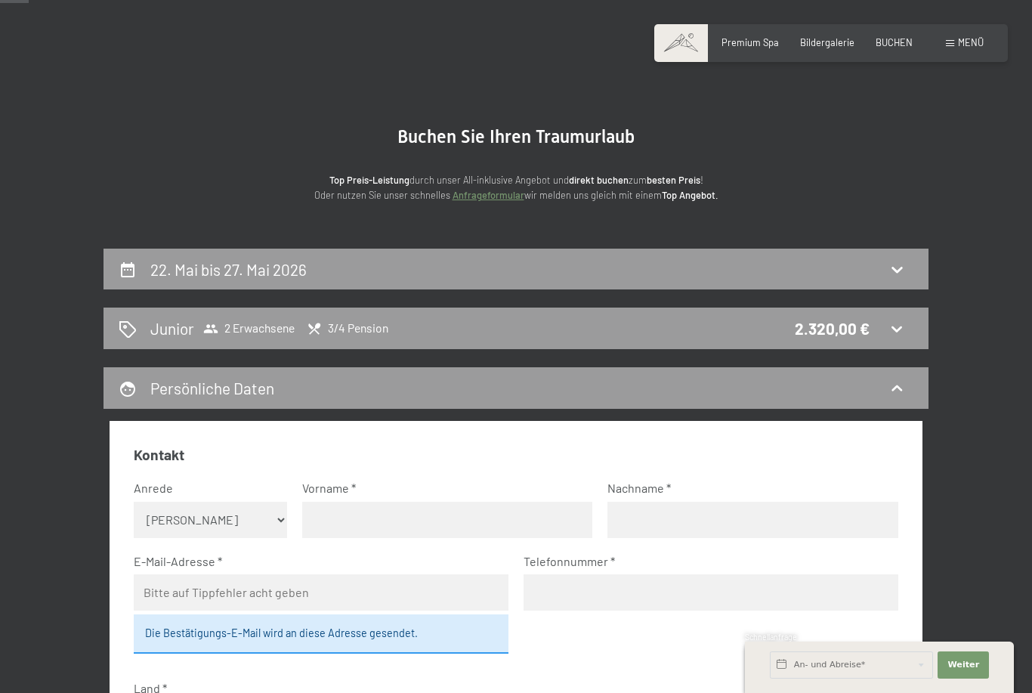
scroll to position [43, 0]
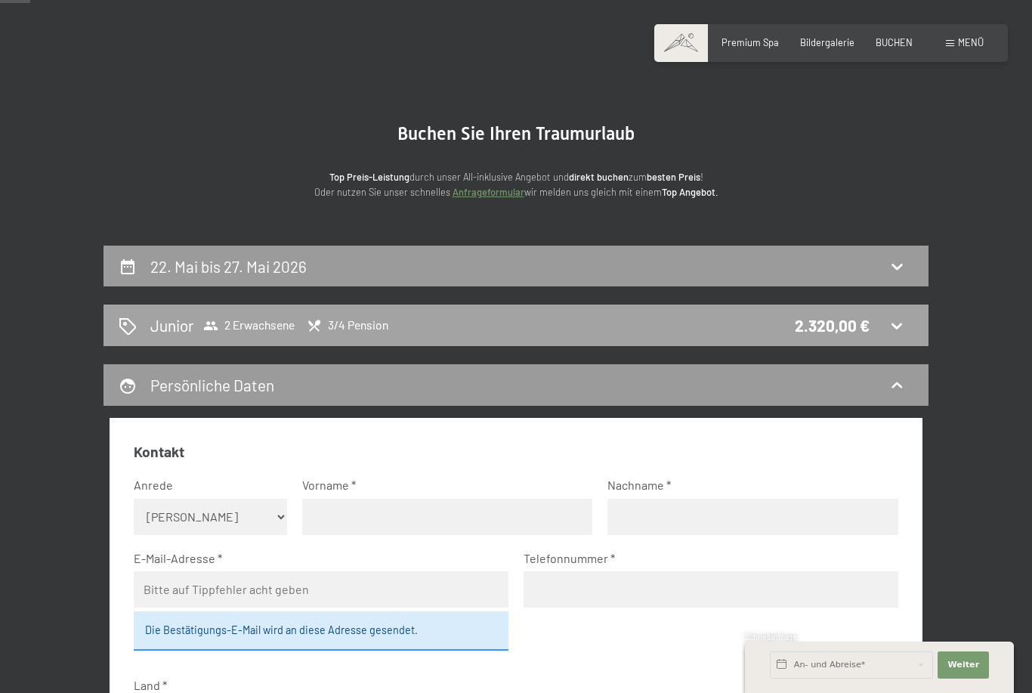
click at [908, 324] on div "Junior 2 Erwachsene 3/4 Pension 2.320,00 €" at bounding box center [516, 325] width 795 height 22
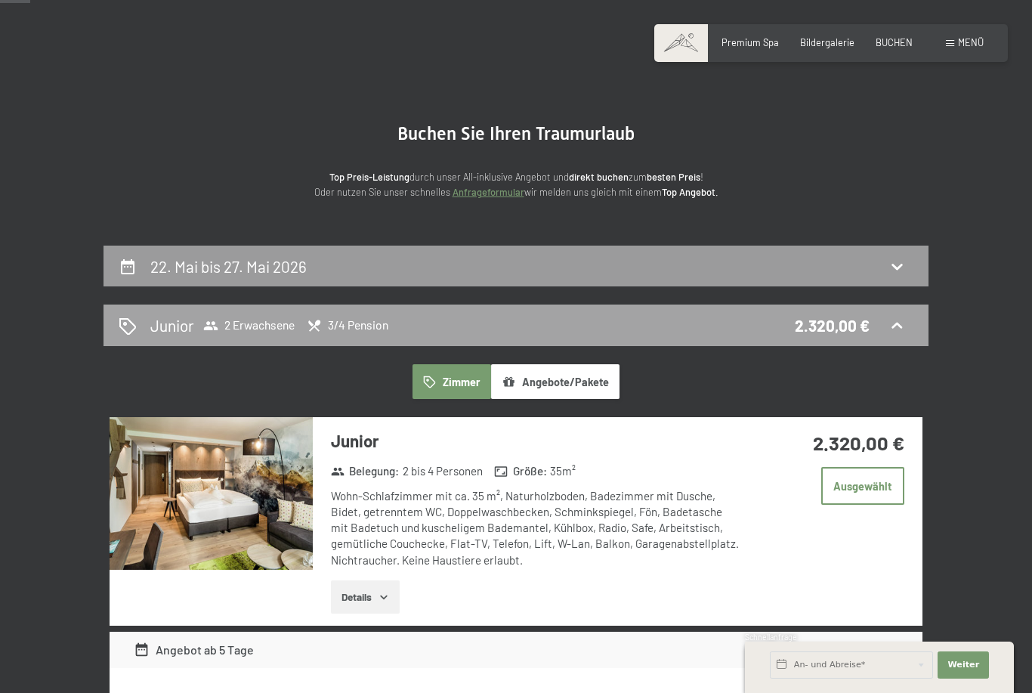
scroll to position [287, 0]
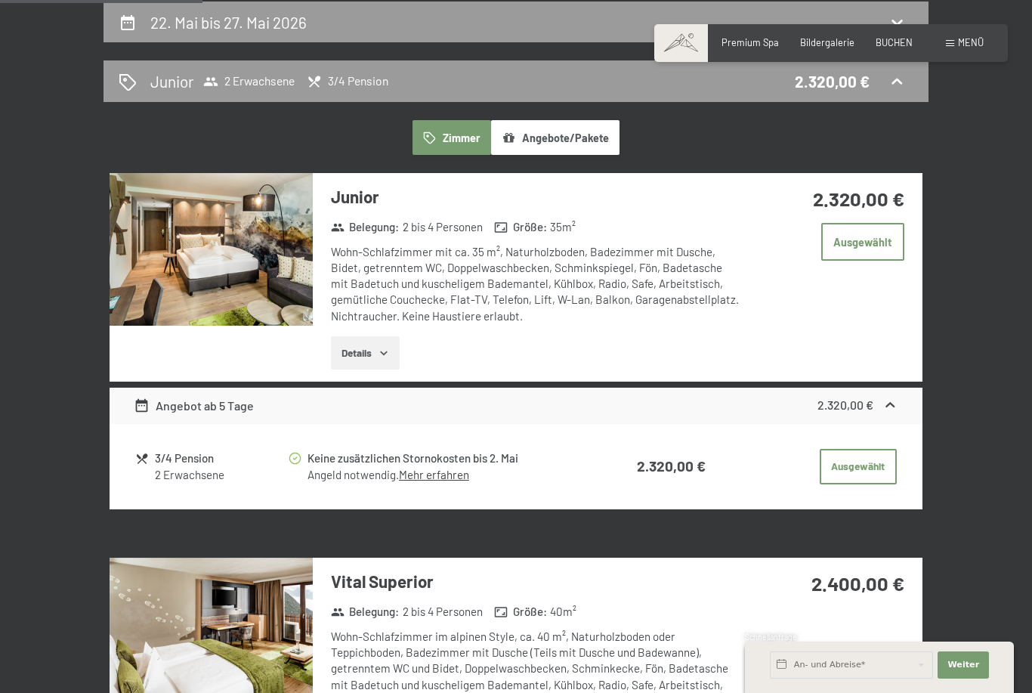
click at [391, 338] on button "Details" at bounding box center [365, 352] width 69 height 33
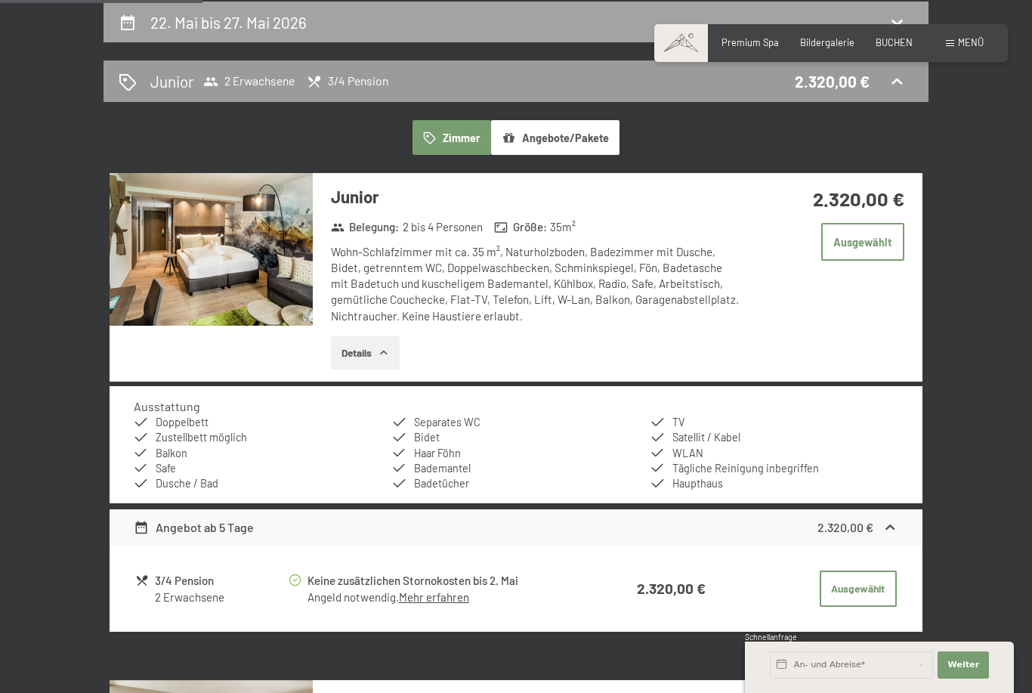
click at [610, 5] on div "22. Mai bis 27. Mai 2026" at bounding box center [515, 23] width 825 height 42
select select "2026-04-01"
select select "2026-05-01"
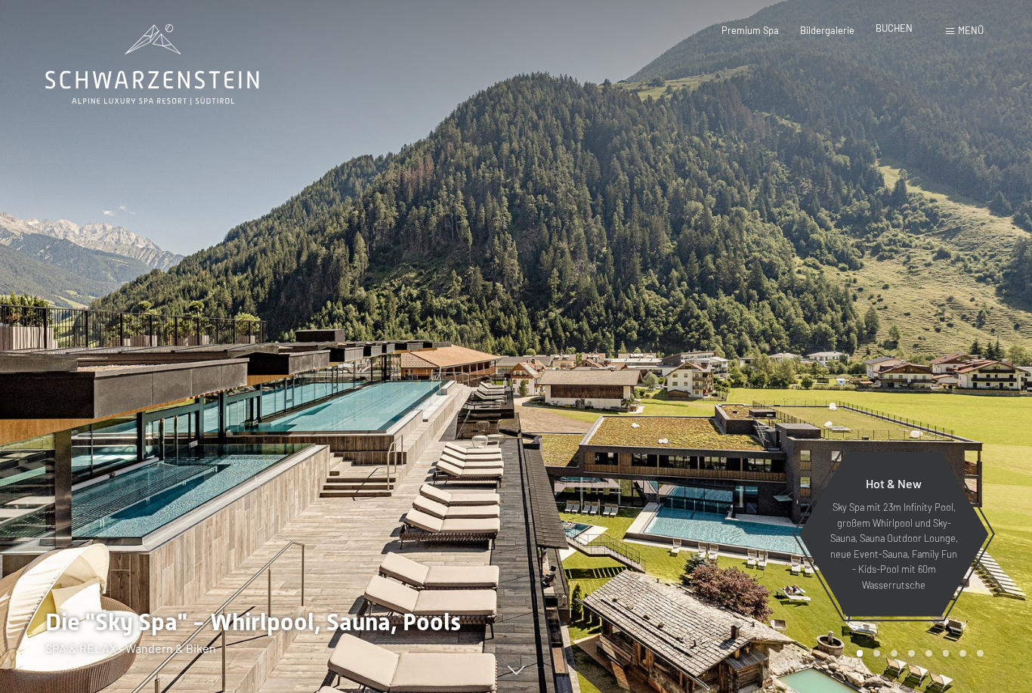
click at [903, 28] on span "BUCHEN" at bounding box center [893, 28] width 37 height 12
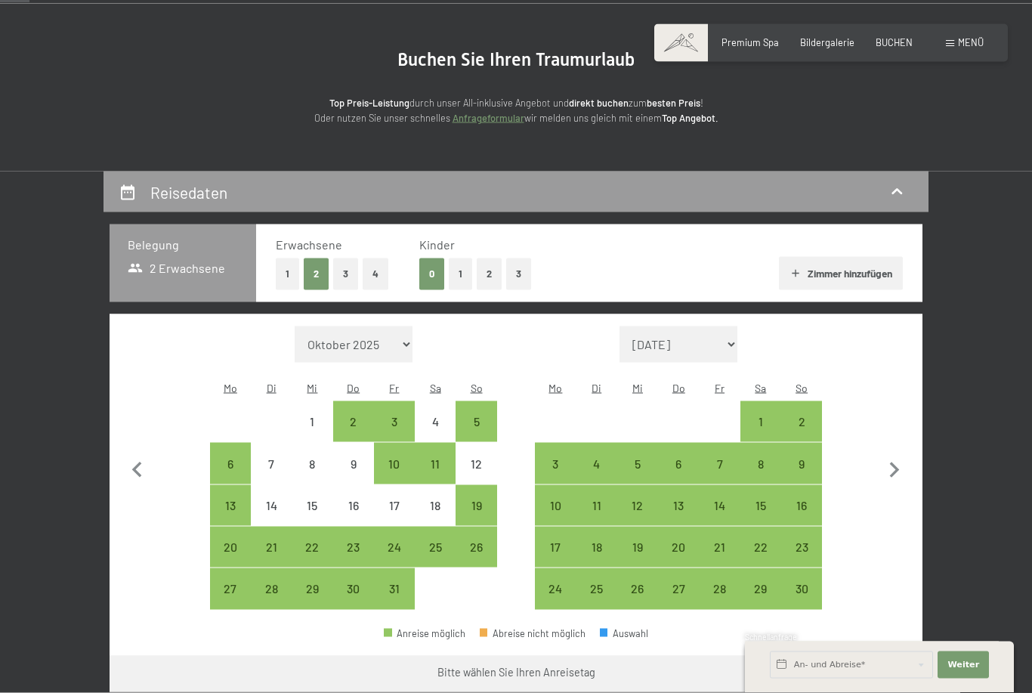
scroll to position [166, 0]
